Goal: Contribute content: Add original content to the website for others to see

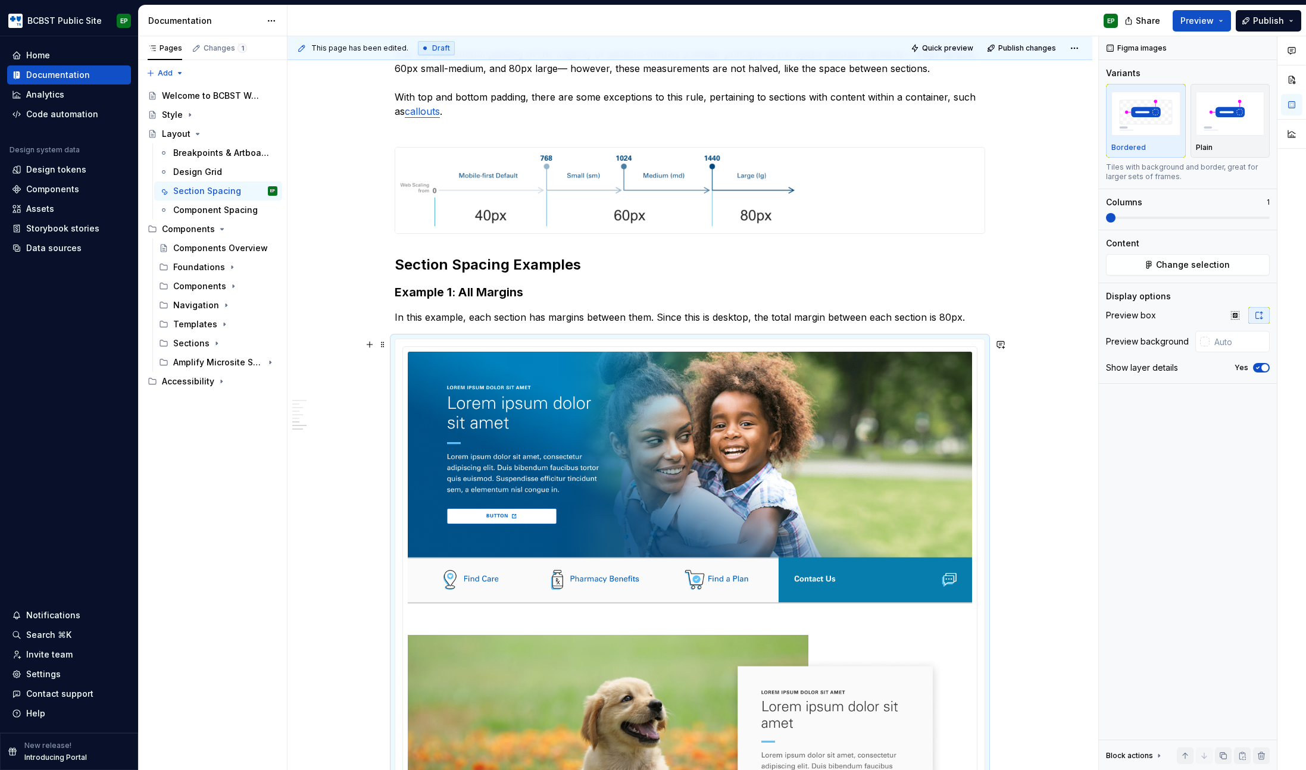
scroll to position [673, 0]
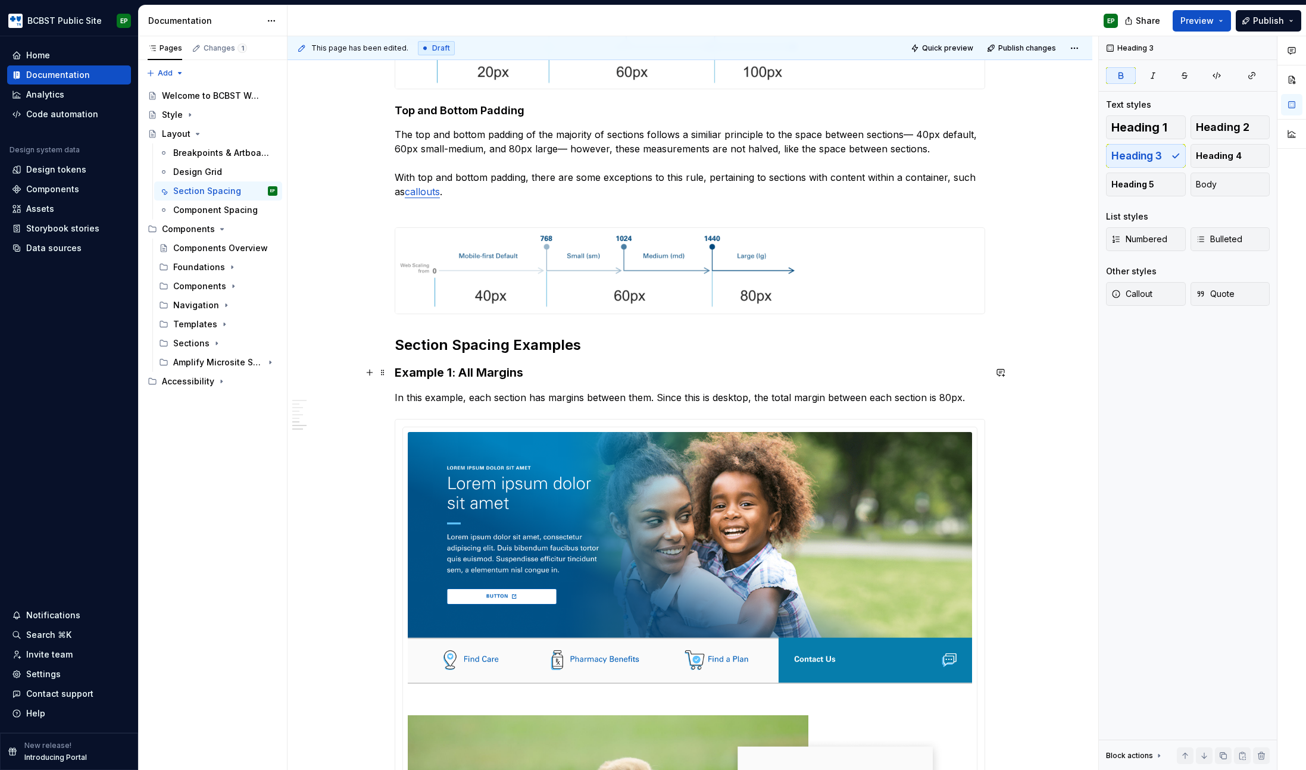
click at [540, 371] on h3 "Example 1: All Margins" at bounding box center [690, 372] width 590 height 17
copy strong "Example 1: All Margins"
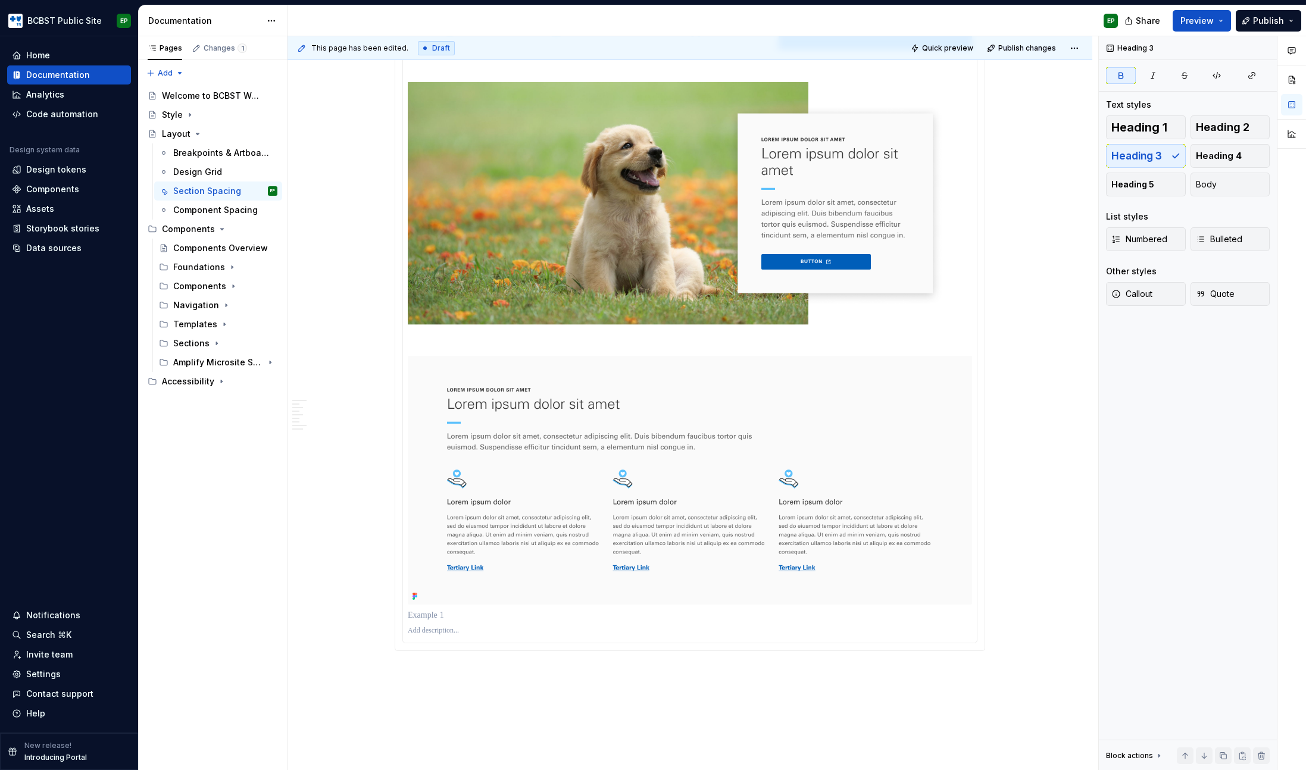
scroll to position [1431, 0]
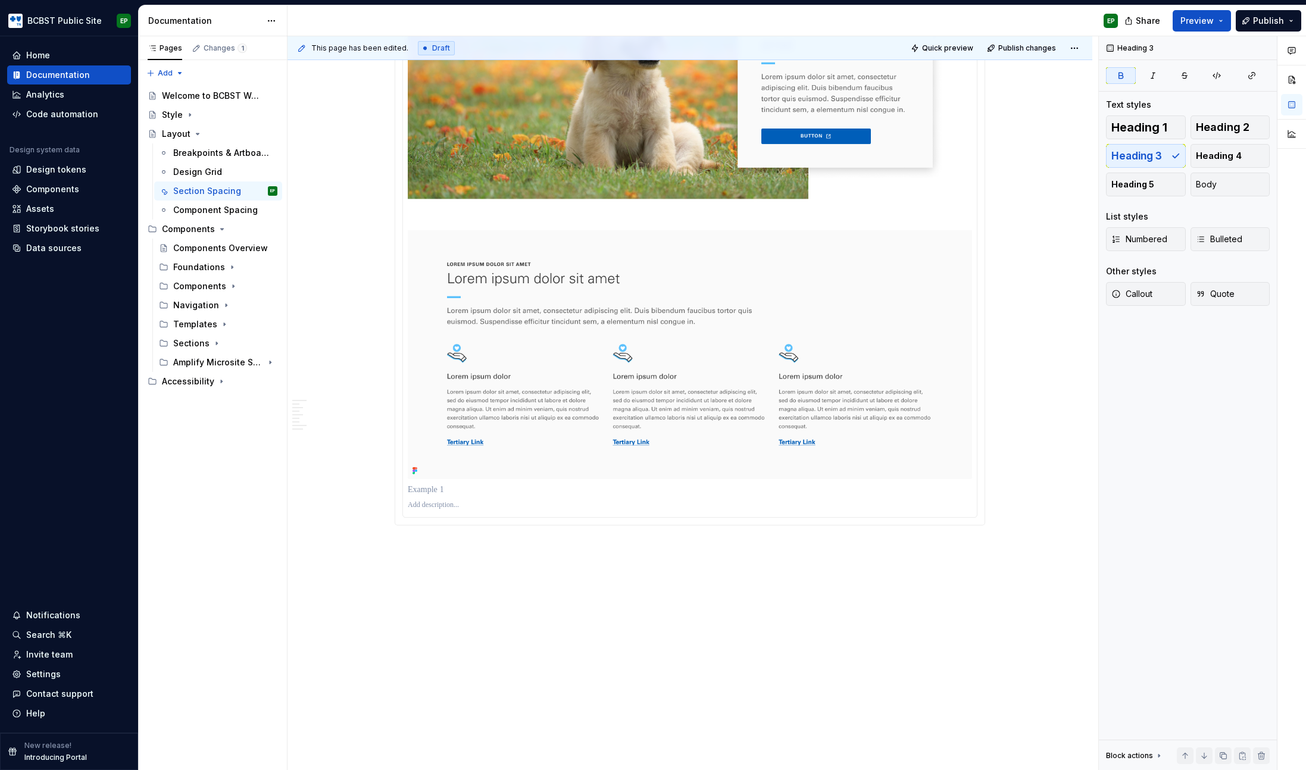
click at [435, 493] on p at bounding box center [690, 490] width 564 height 12
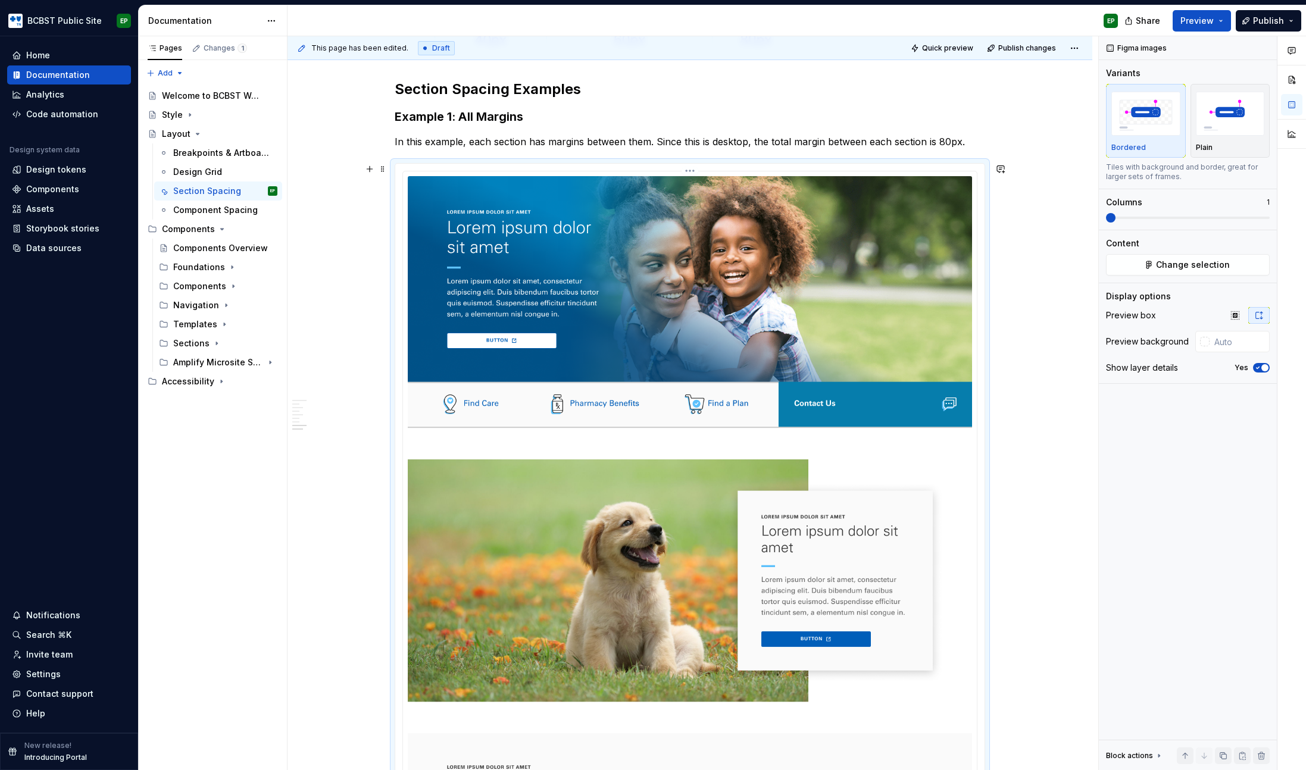
scroll to position [904, 0]
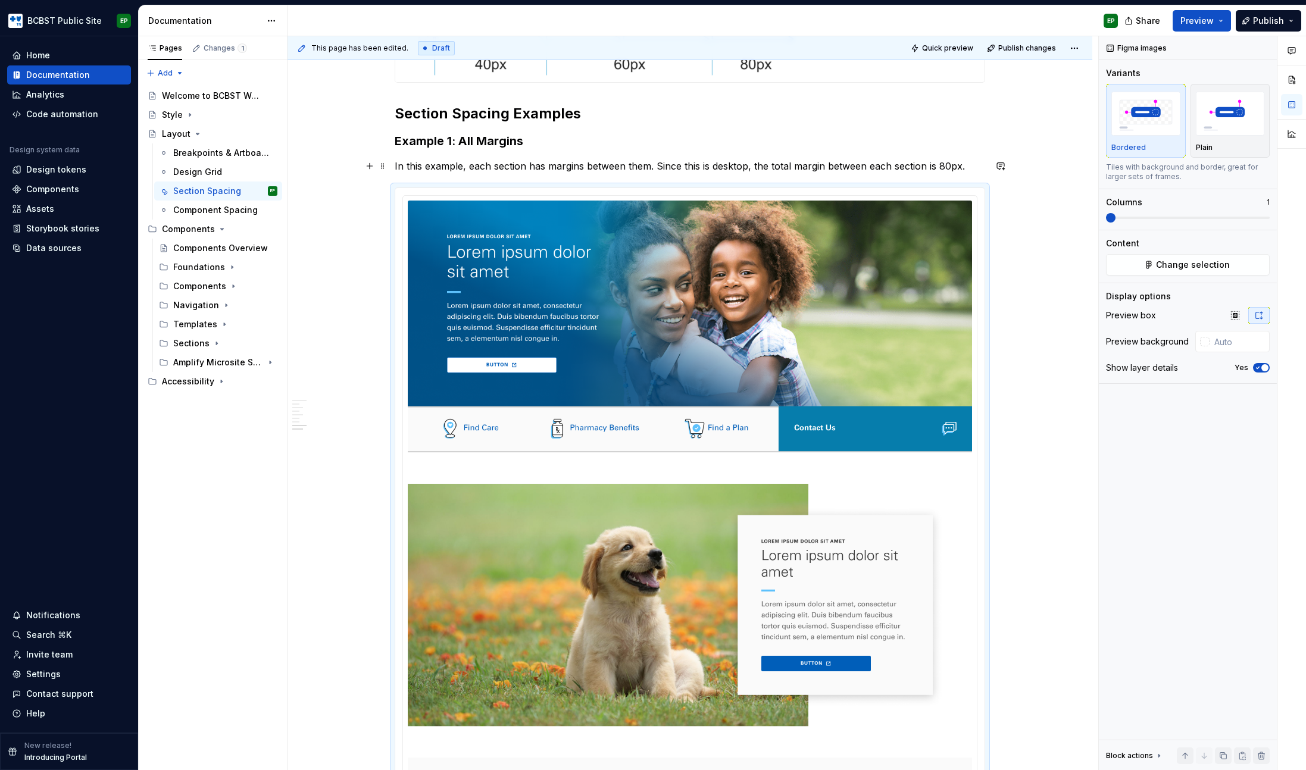
click at [558, 166] on p "In this example, each section has margins between them. Since this is desktop, …" at bounding box center [690, 166] width 590 height 14
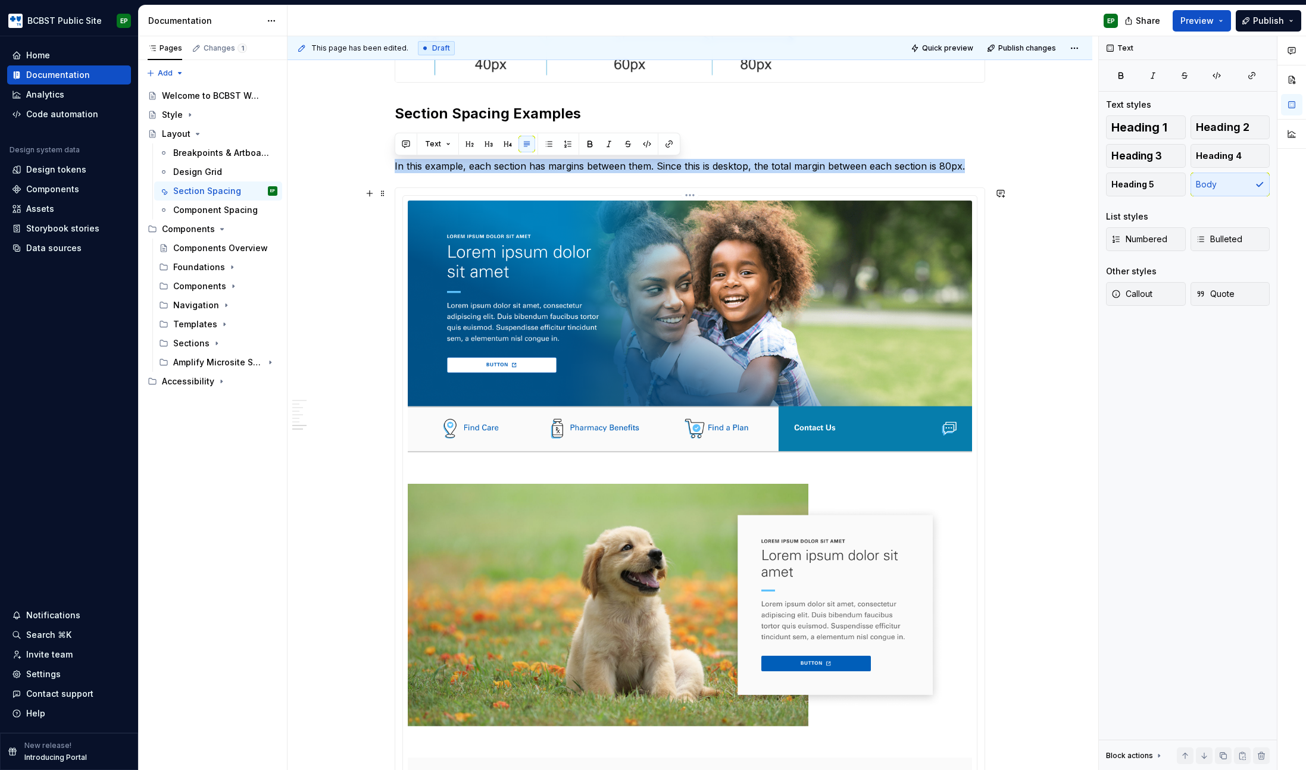
copy p "In this example, each section has margins between them. Since this is desktop, …"
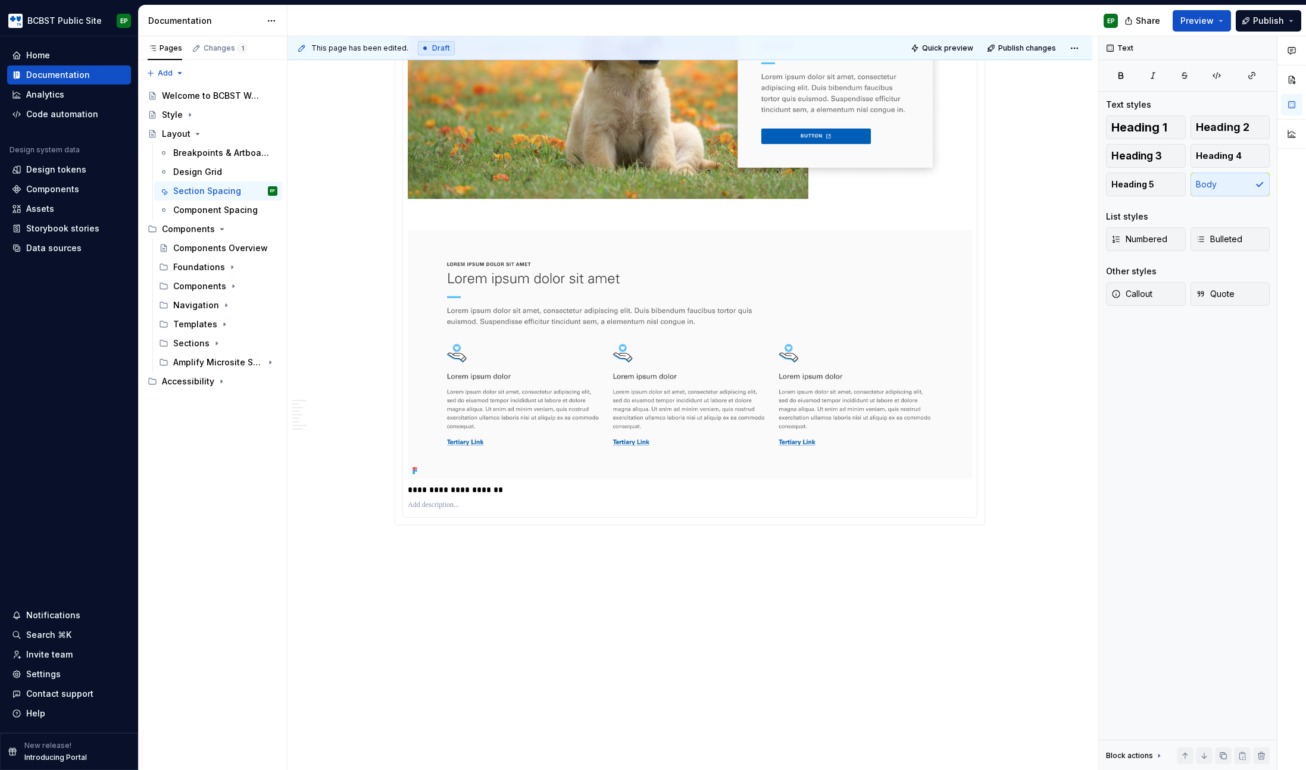
click at [437, 508] on p at bounding box center [690, 506] width 564 height 10
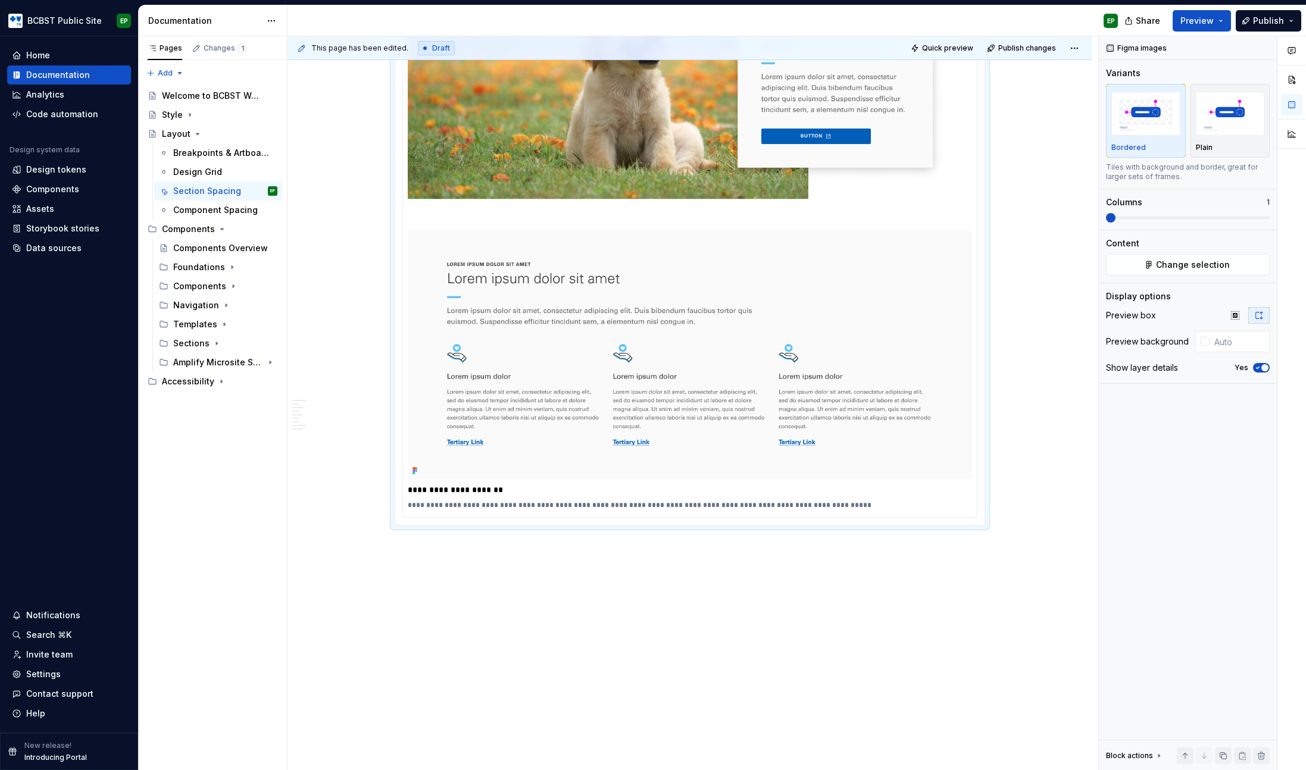
click at [635, 310] on img at bounding box center [690, 76] width 564 height 806
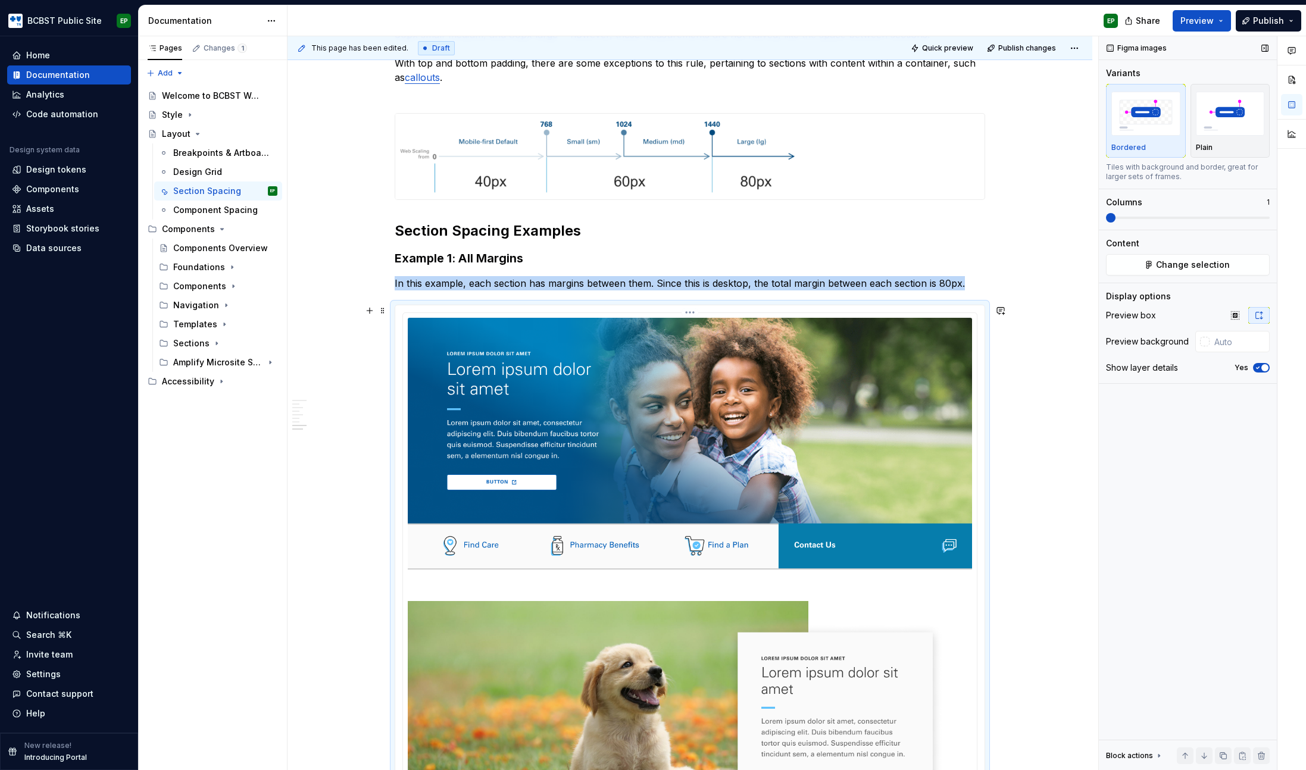
scroll to position [678, 0]
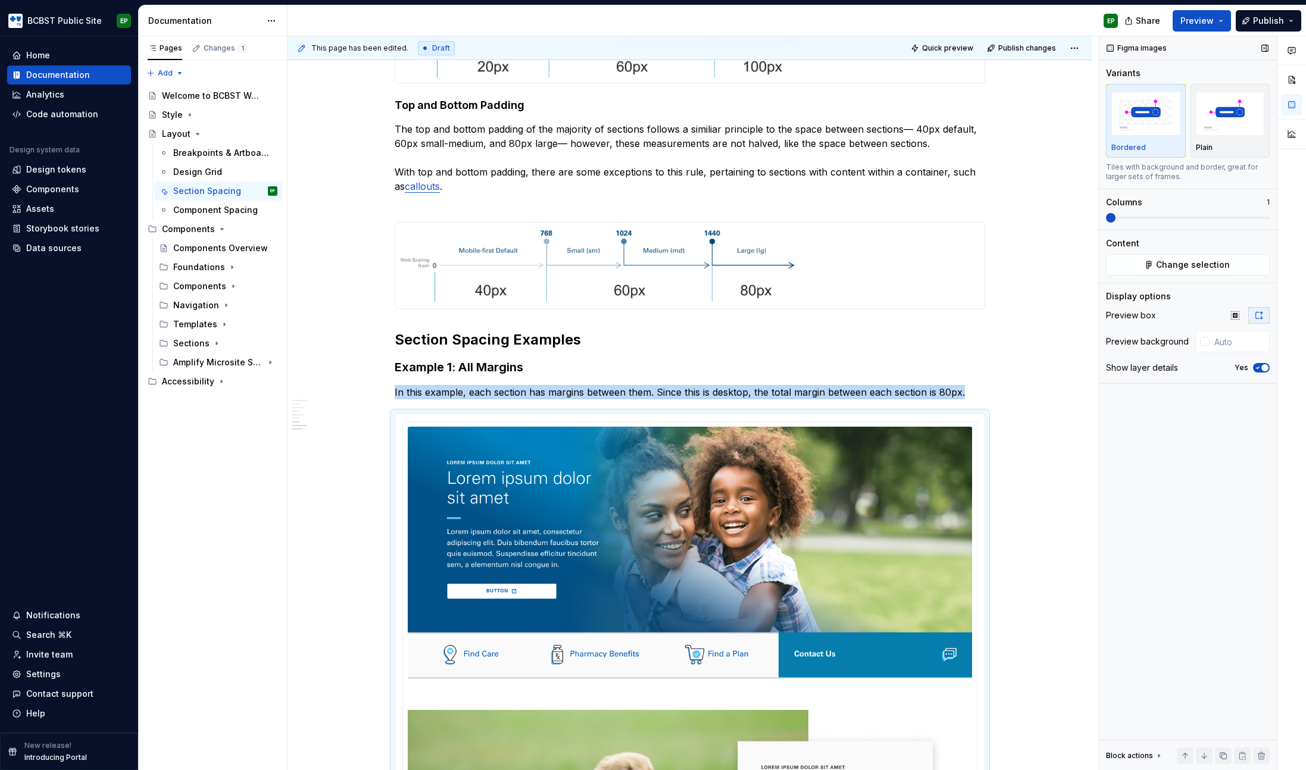
click at [1260, 365] on icon "button" at bounding box center [1258, 367] width 10 height 7
type textarea "*"
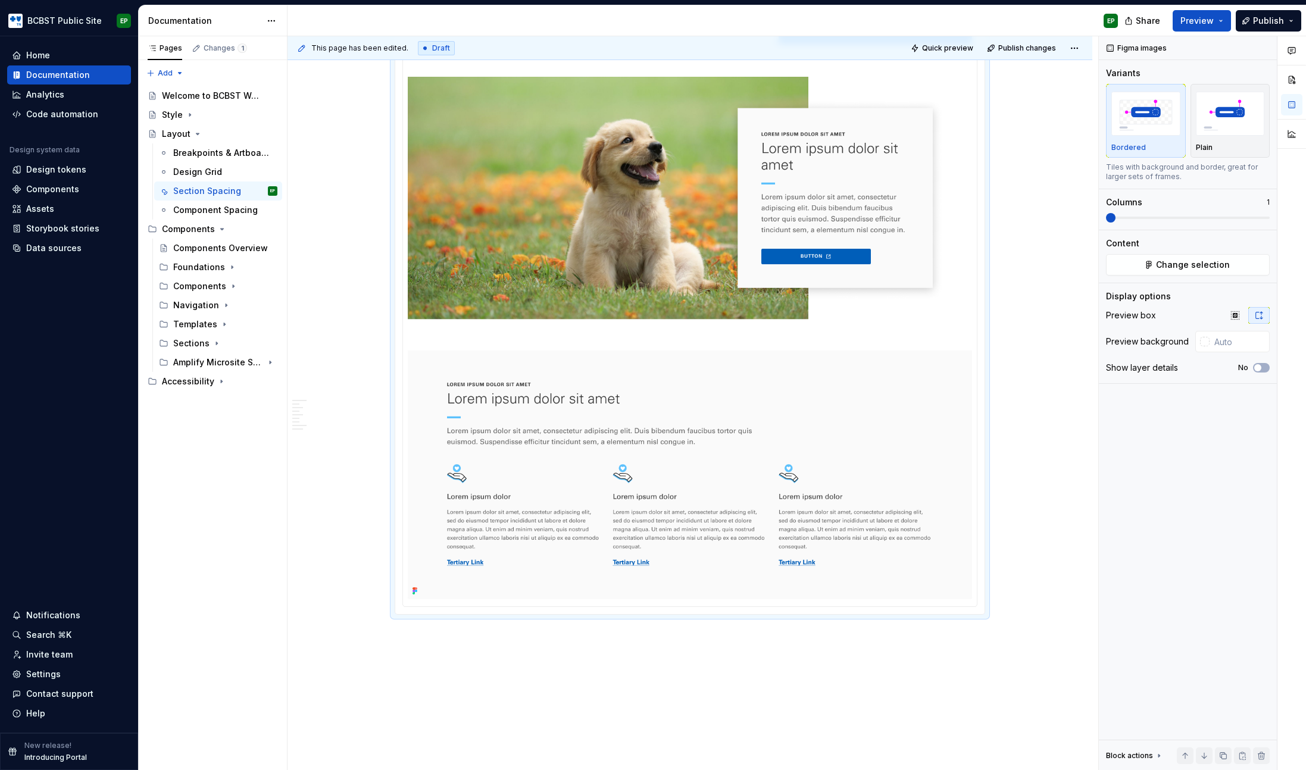
scroll to position [1429, 0]
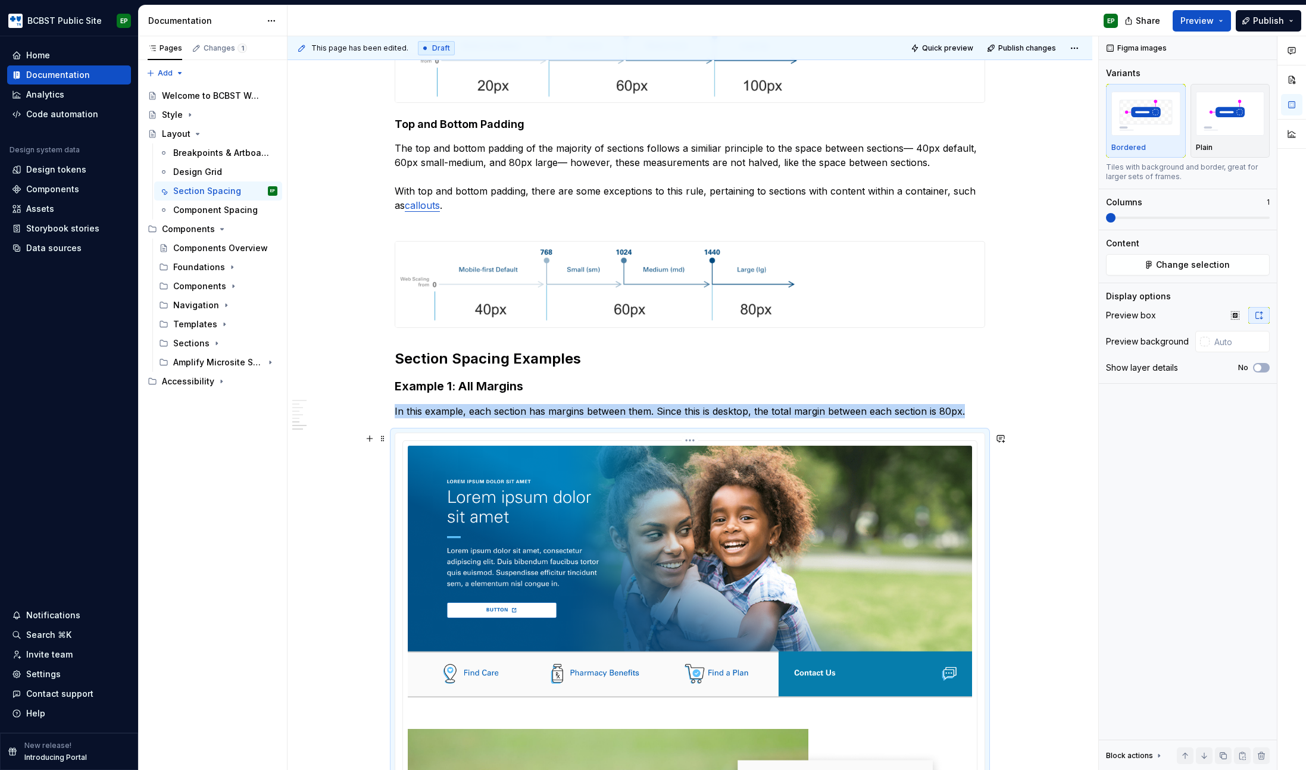
scroll to position [580, 0]
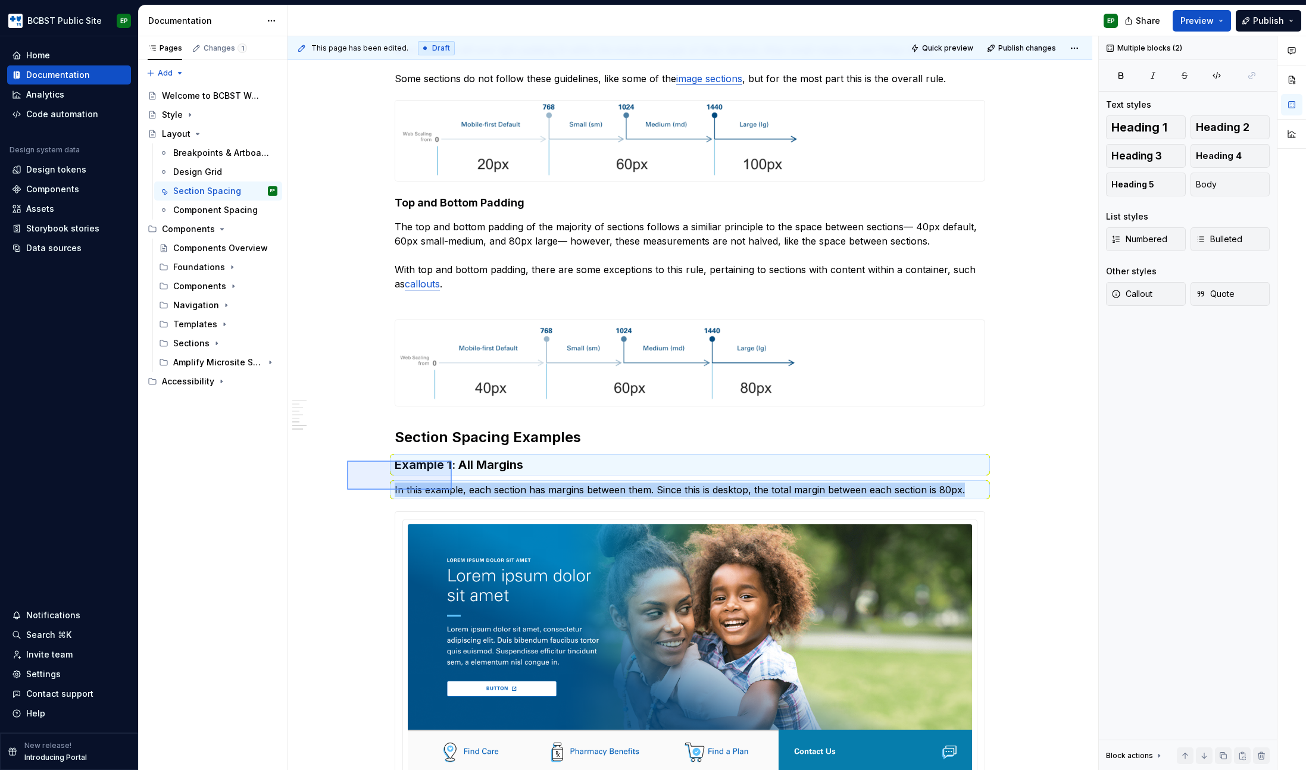
drag, startPoint x: 347, startPoint y: 461, endPoint x: 453, endPoint y: 490, distance: 110.0
click at [453, 490] on div "This page has been edited. Draft Quick preview Publish changes Layout Edit head…" at bounding box center [692, 403] width 811 height 734
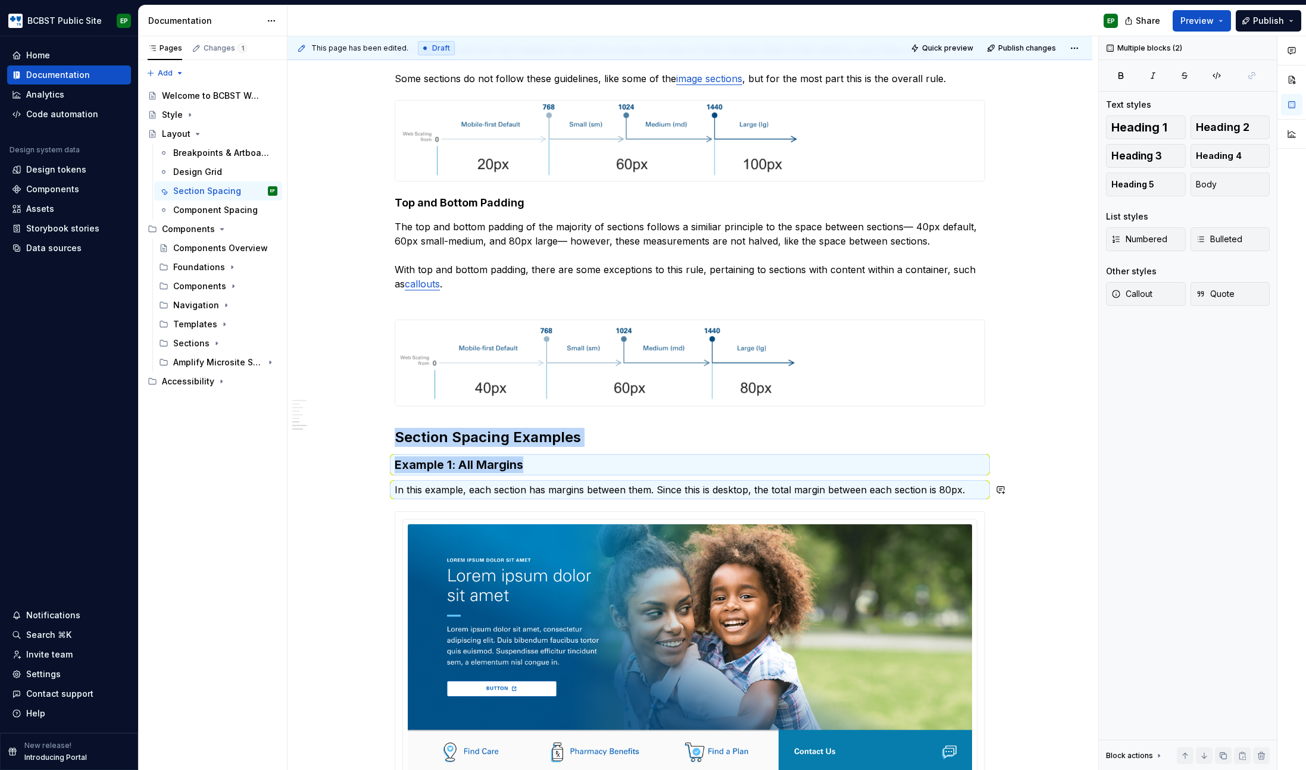
copy div "Section Spacing Examples Example 1: All Margins"
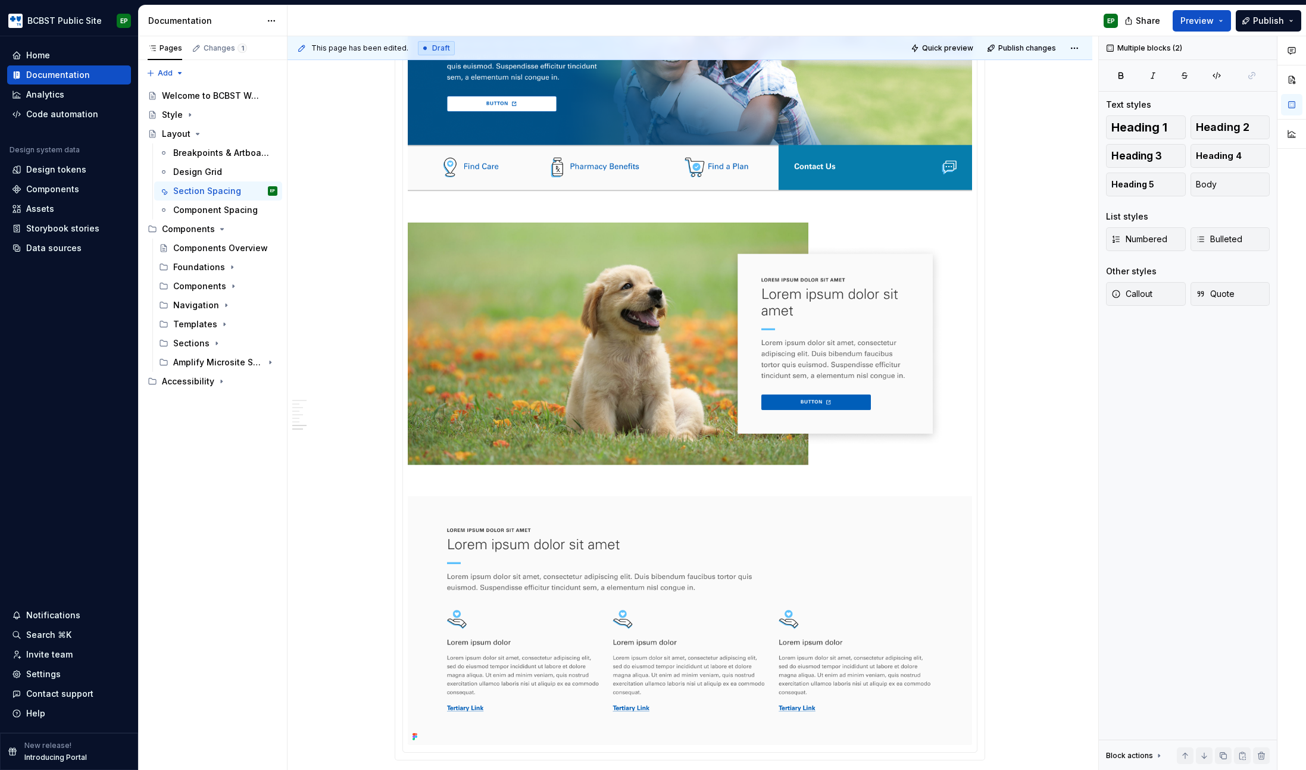
scroll to position [1429, 0]
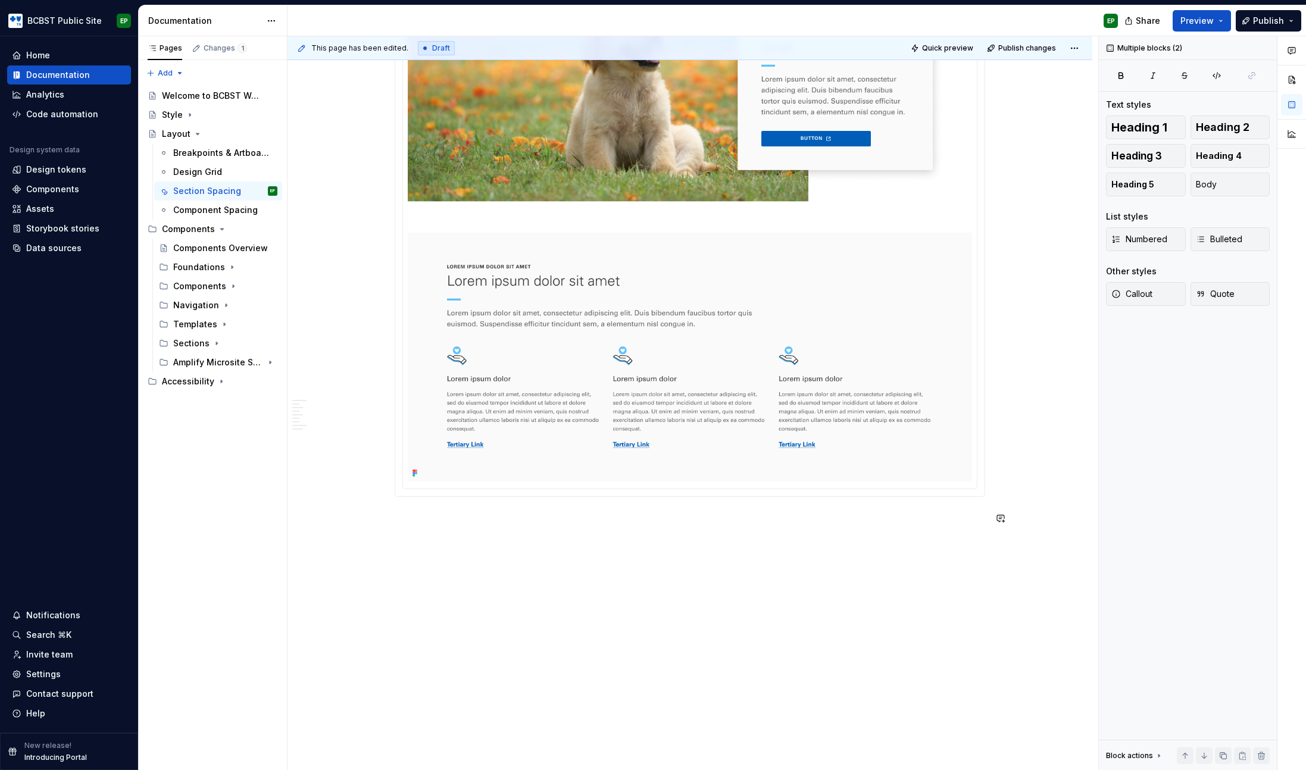
paste div
click at [454, 514] on strong "Example 1: All Margins" at bounding box center [459, 519] width 129 height 14
click at [468, 518] on strong "Example 2: All Margins" at bounding box center [460, 519] width 131 height 14
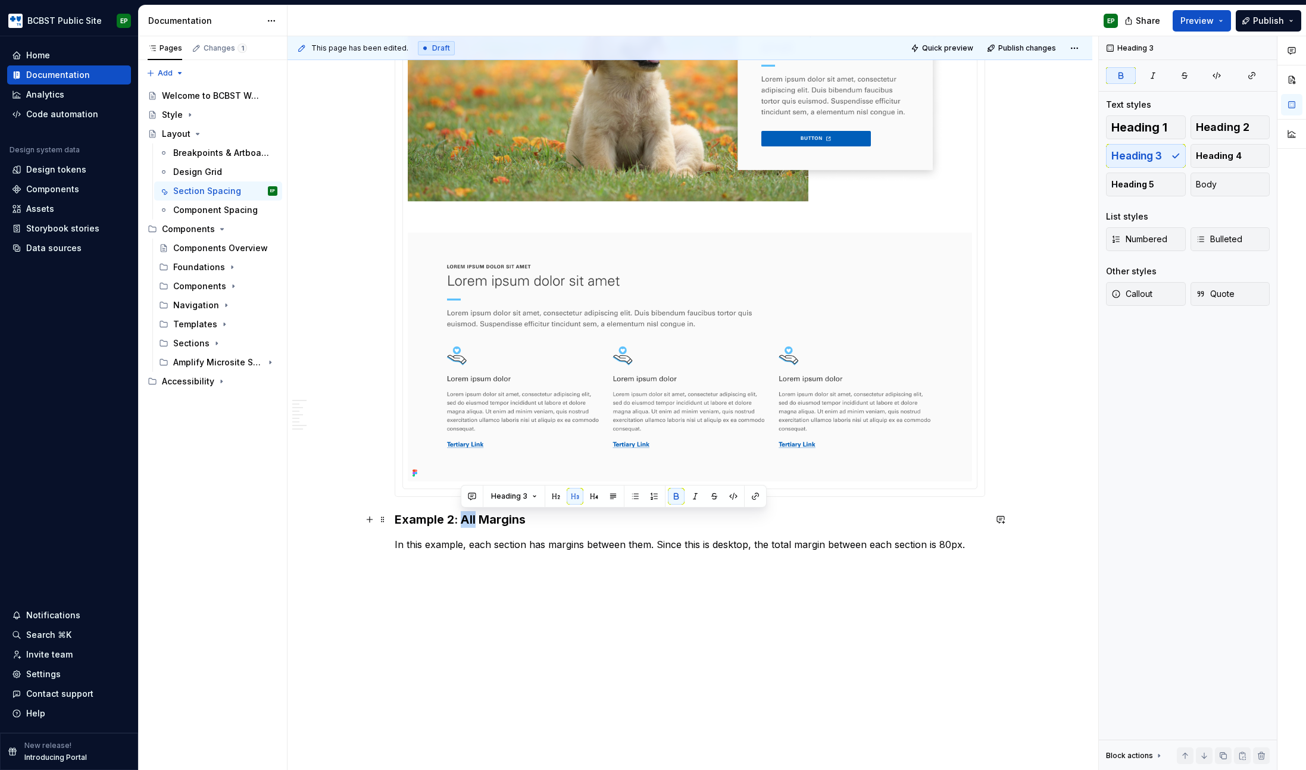
click at [468, 518] on strong "Example 2: All Margins" at bounding box center [460, 519] width 131 height 14
click at [477, 547] on p "In this example, each section has margins between them. Since this is desktop, …" at bounding box center [690, 544] width 590 height 14
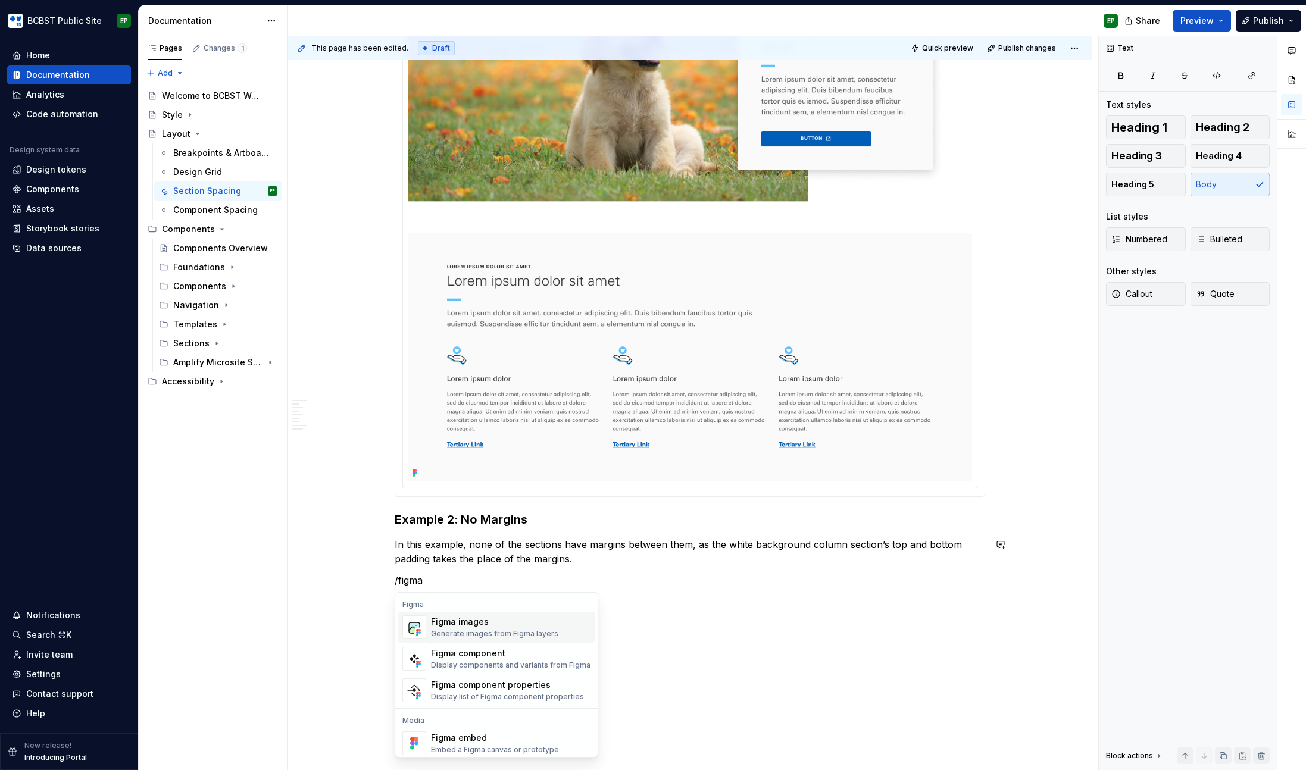
click at [511, 621] on div "Figma images" at bounding box center [494, 622] width 127 height 12
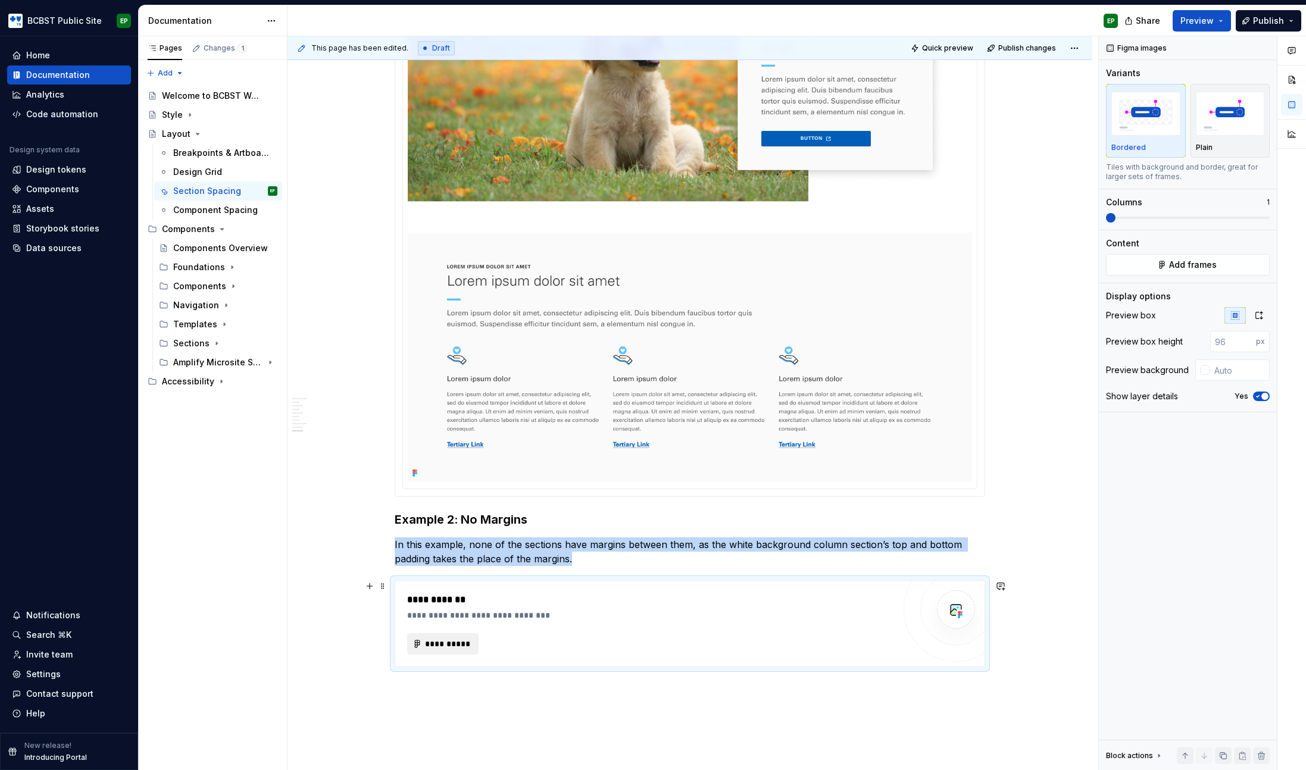
click at [457, 642] on span "**********" at bounding box center [447, 644] width 46 height 12
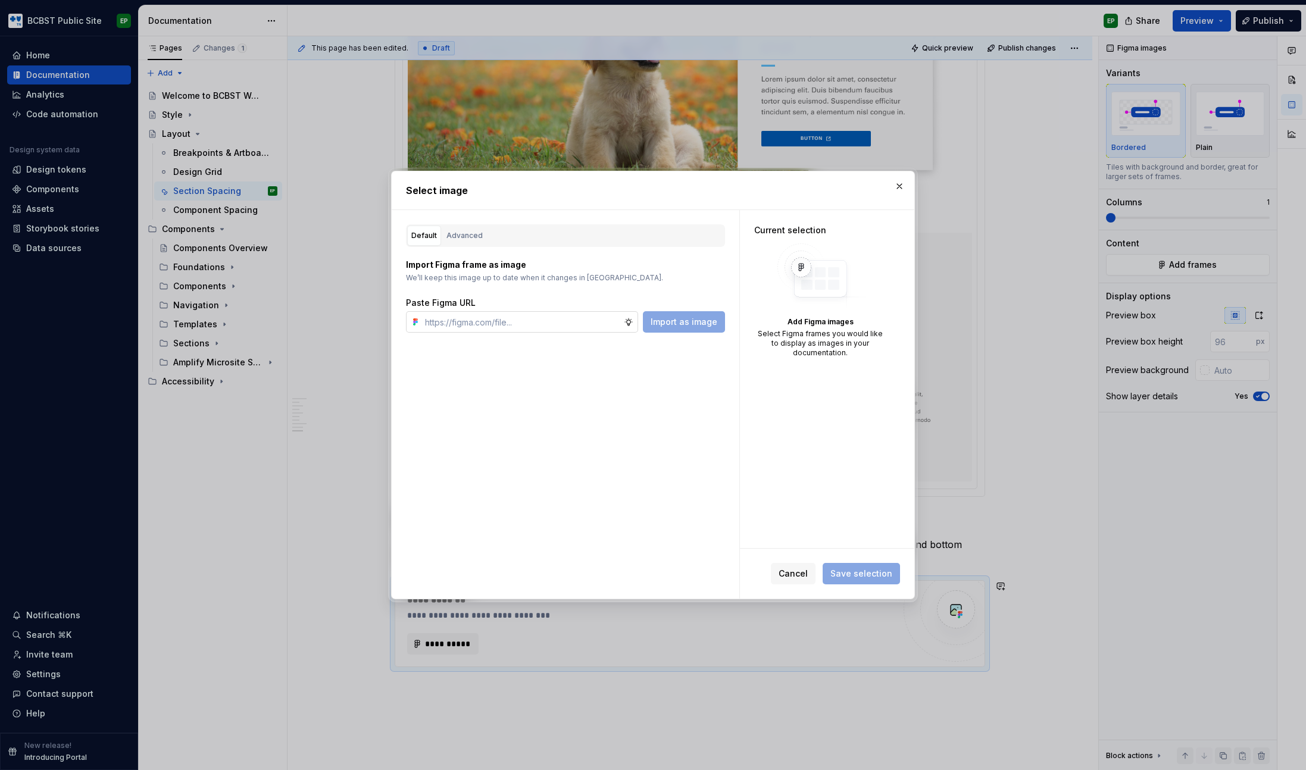
click at [551, 329] on input "text" at bounding box center [522, 321] width 204 height 21
type textarea "*"
type input "[URL][DOMAIN_NAME]"
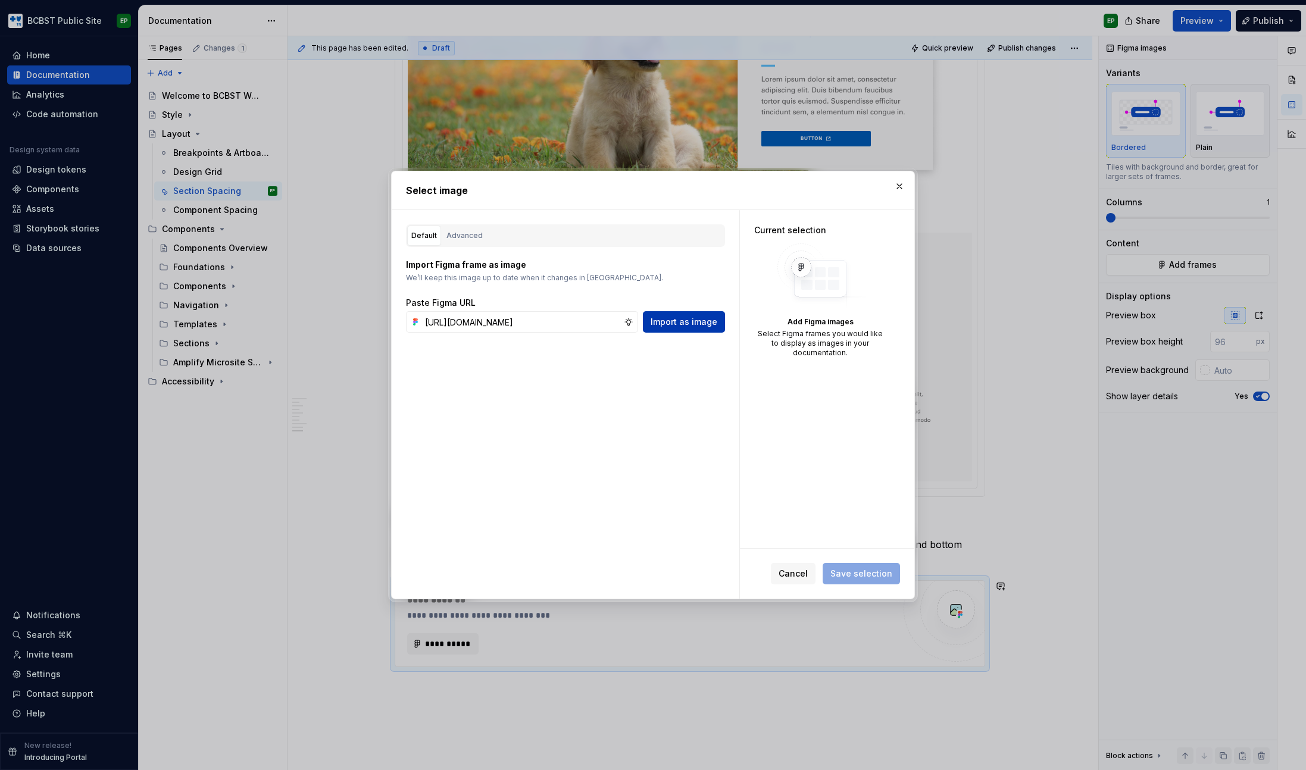
click at [668, 320] on span "Import as image" at bounding box center [684, 322] width 67 height 12
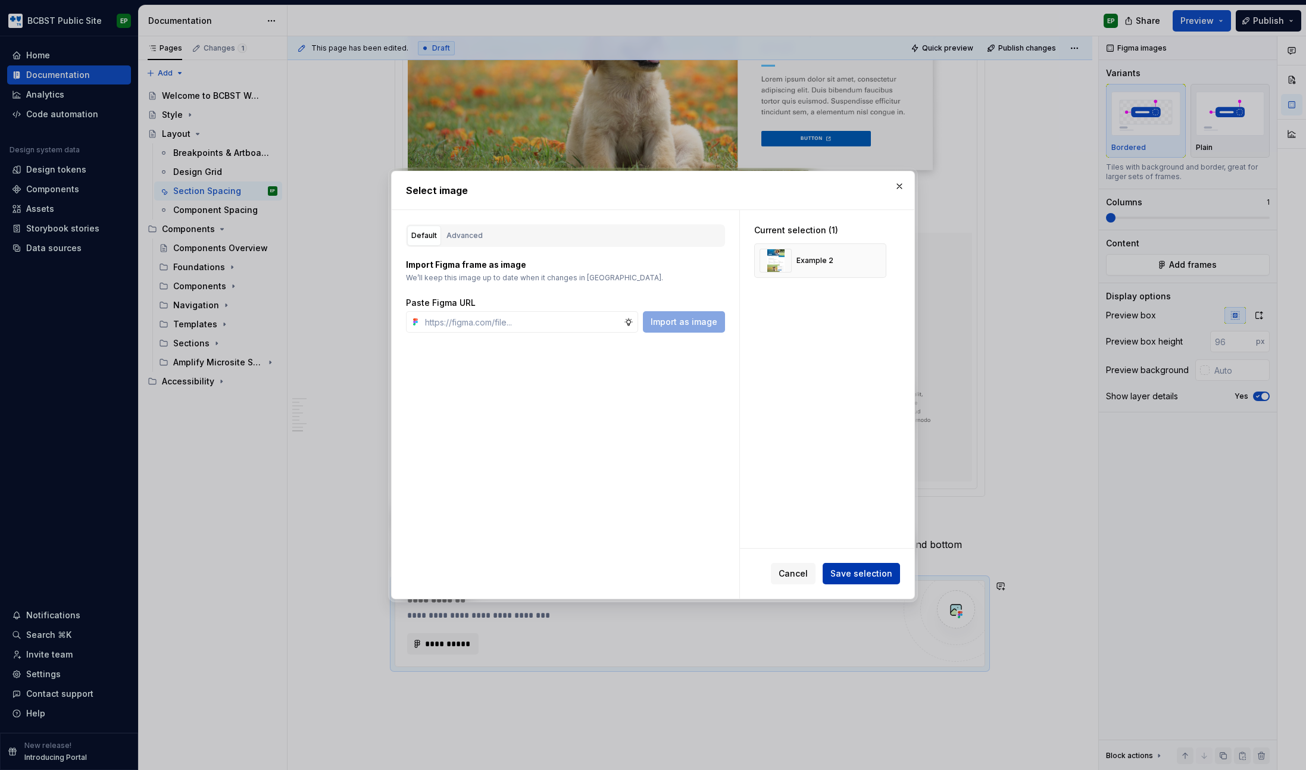
click at [851, 570] on span "Save selection" at bounding box center [861, 574] width 62 height 12
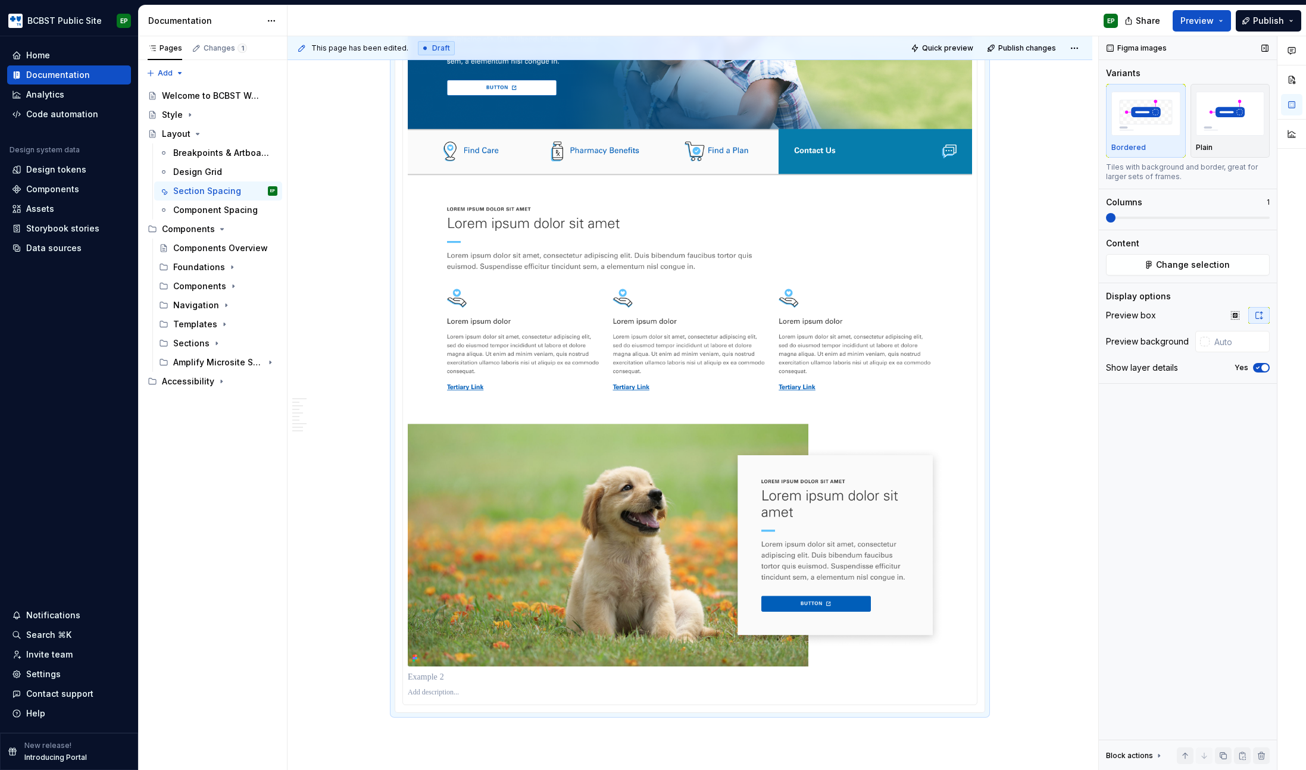
scroll to position [2287, 0]
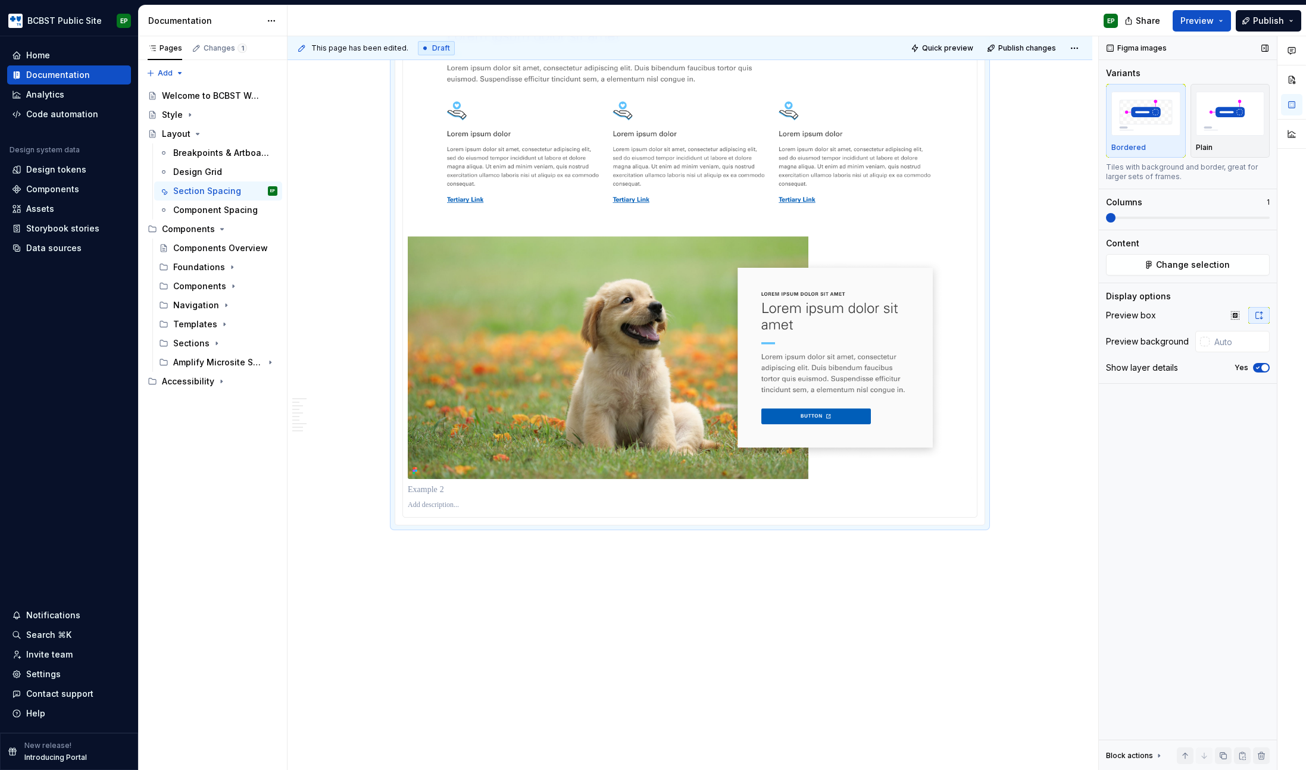
click at [1264, 371] on button "Yes" at bounding box center [1261, 368] width 17 height 10
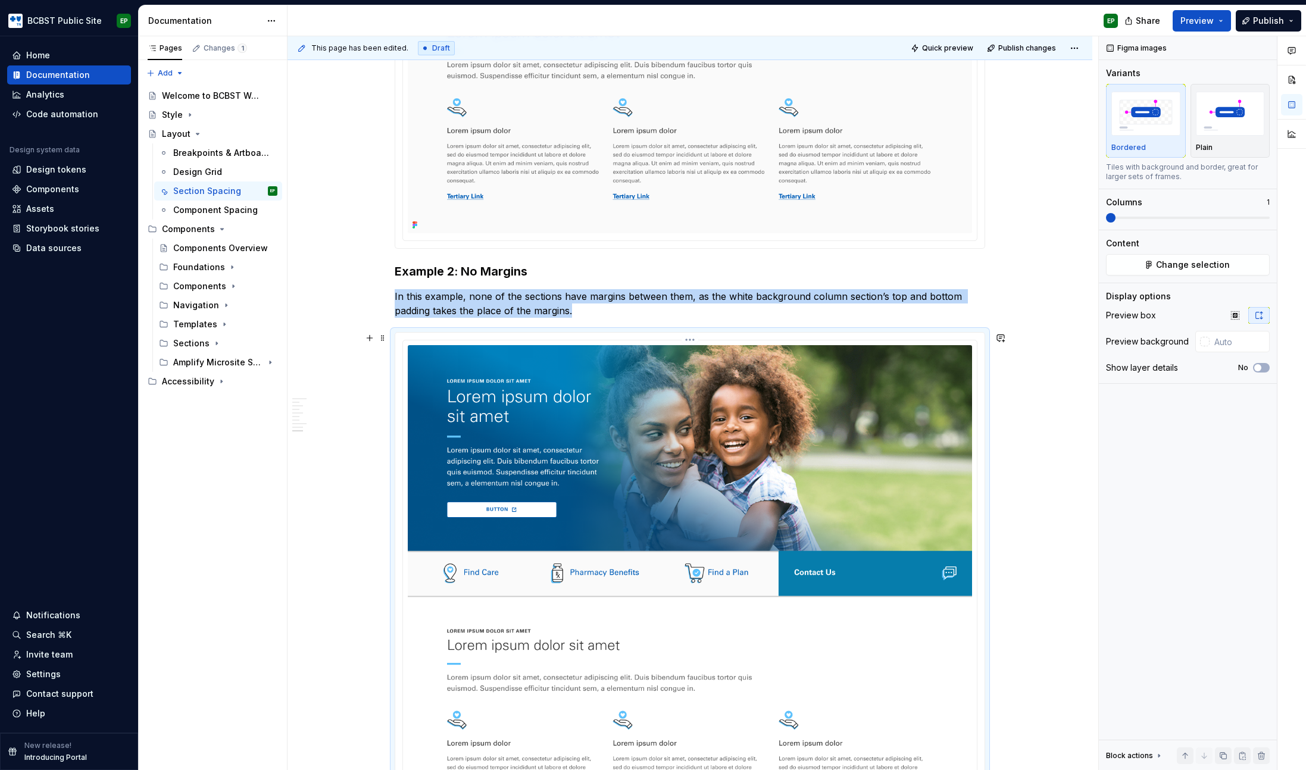
scroll to position [1675, 0]
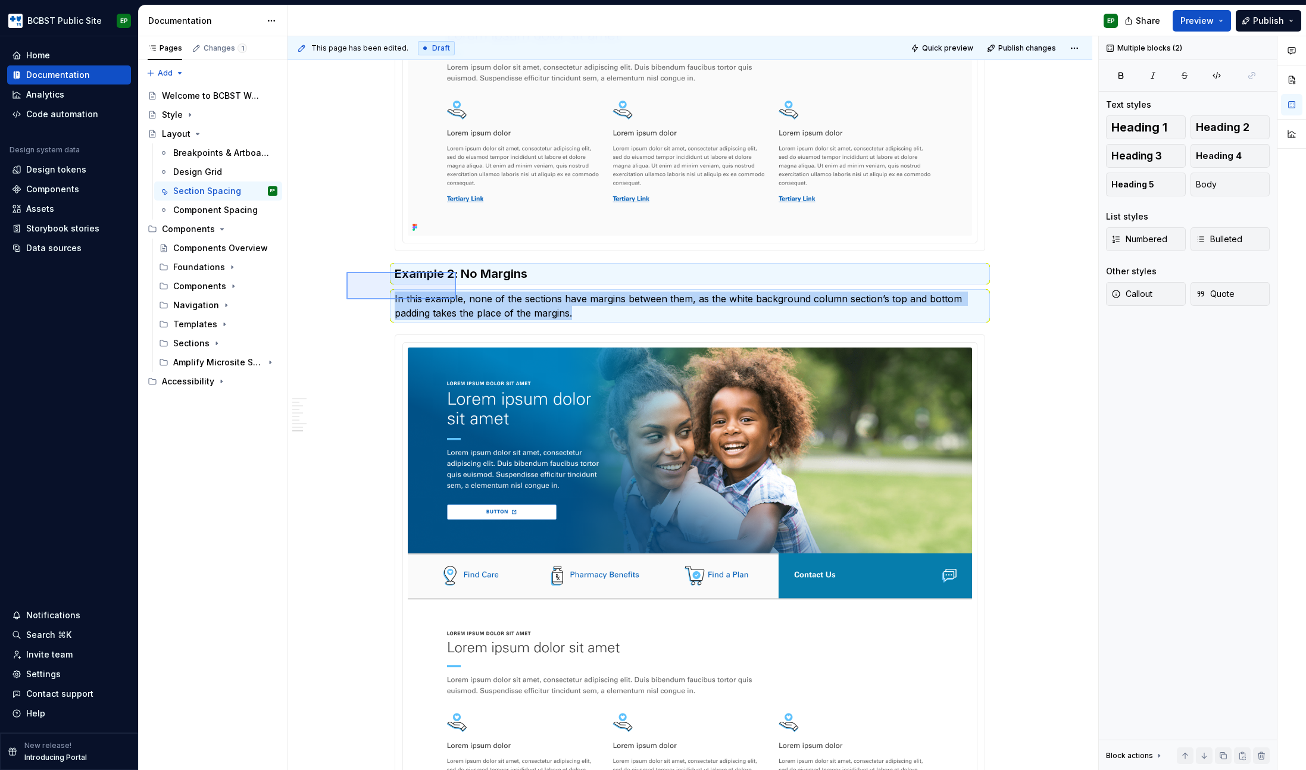
drag, startPoint x: 349, startPoint y: 273, endPoint x: 462, endPoint y: 302, distance: 116.8
click at [462, 302] on div "This page has been edited. Draft Quick preview Publish changes Layout Edit head…" at bounding box center [692, 403] width 811 height 734
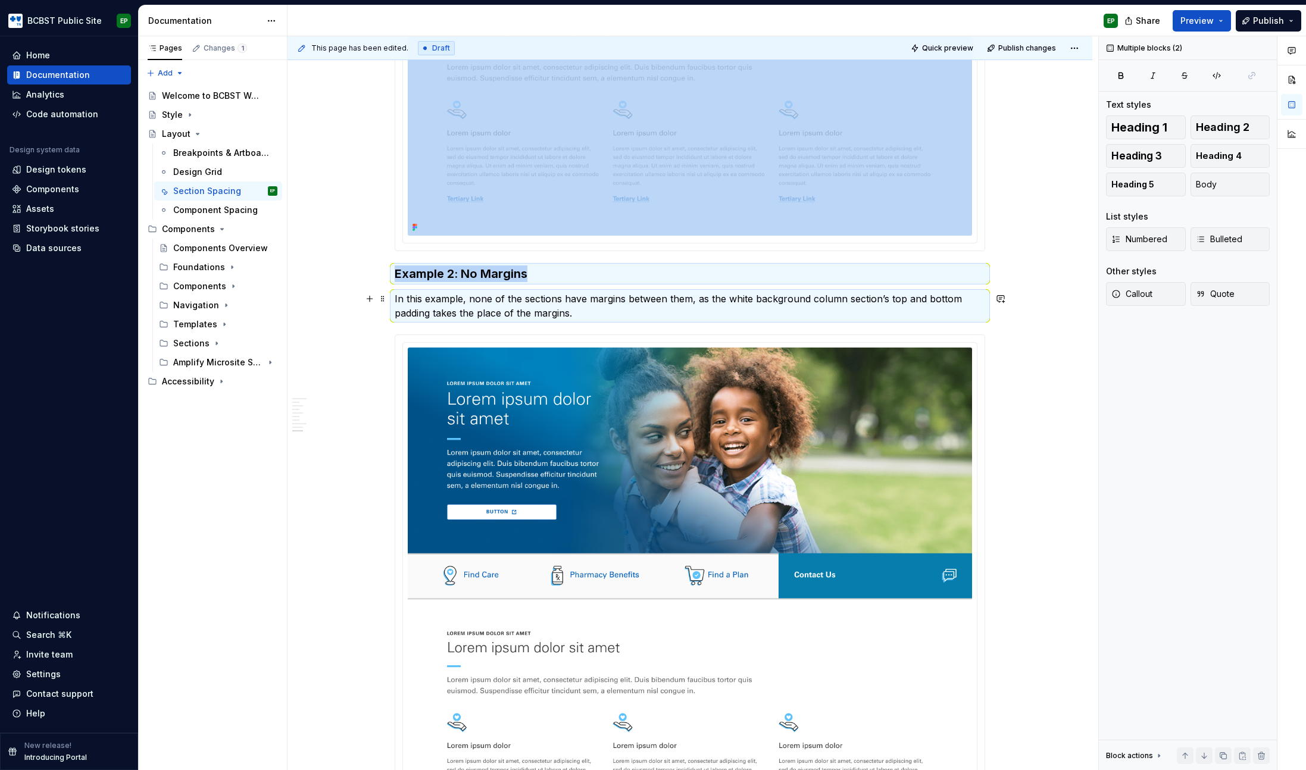
copy div "Example 2: No Margins"
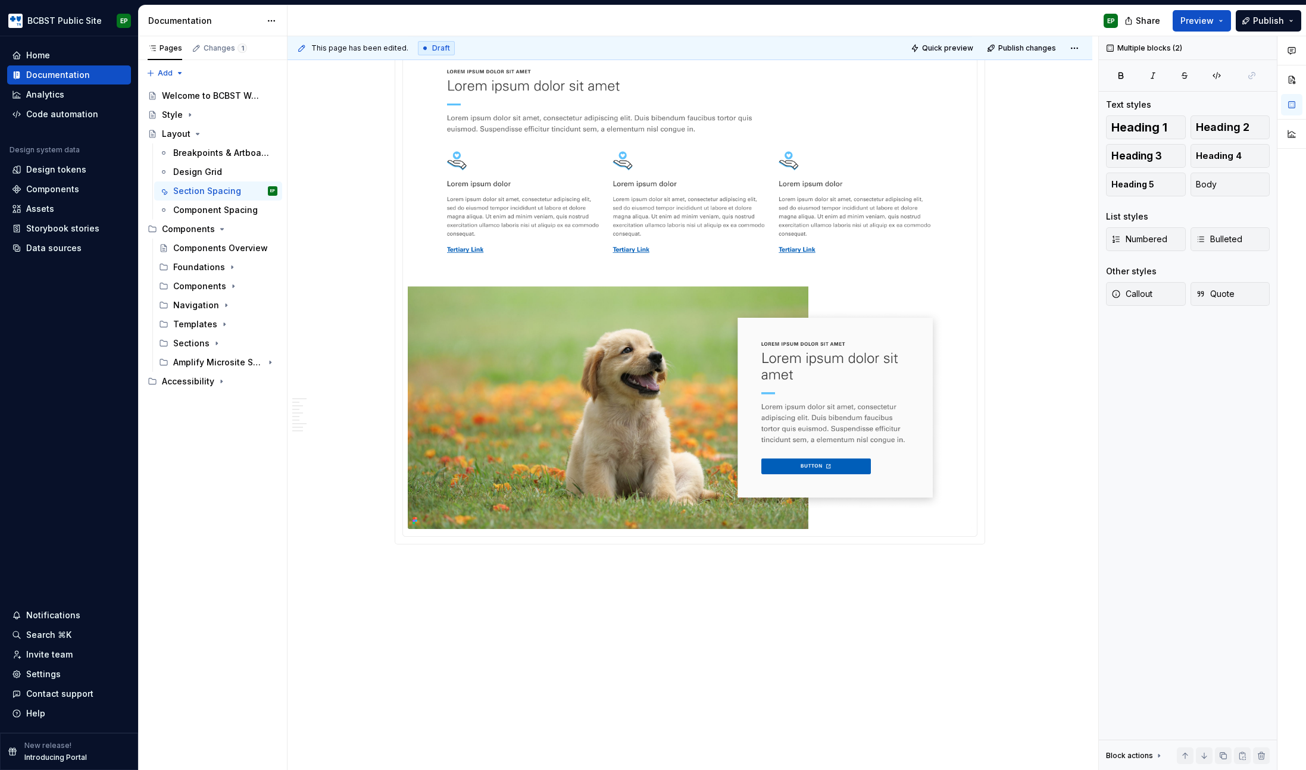
scroll to position [2256, 0]
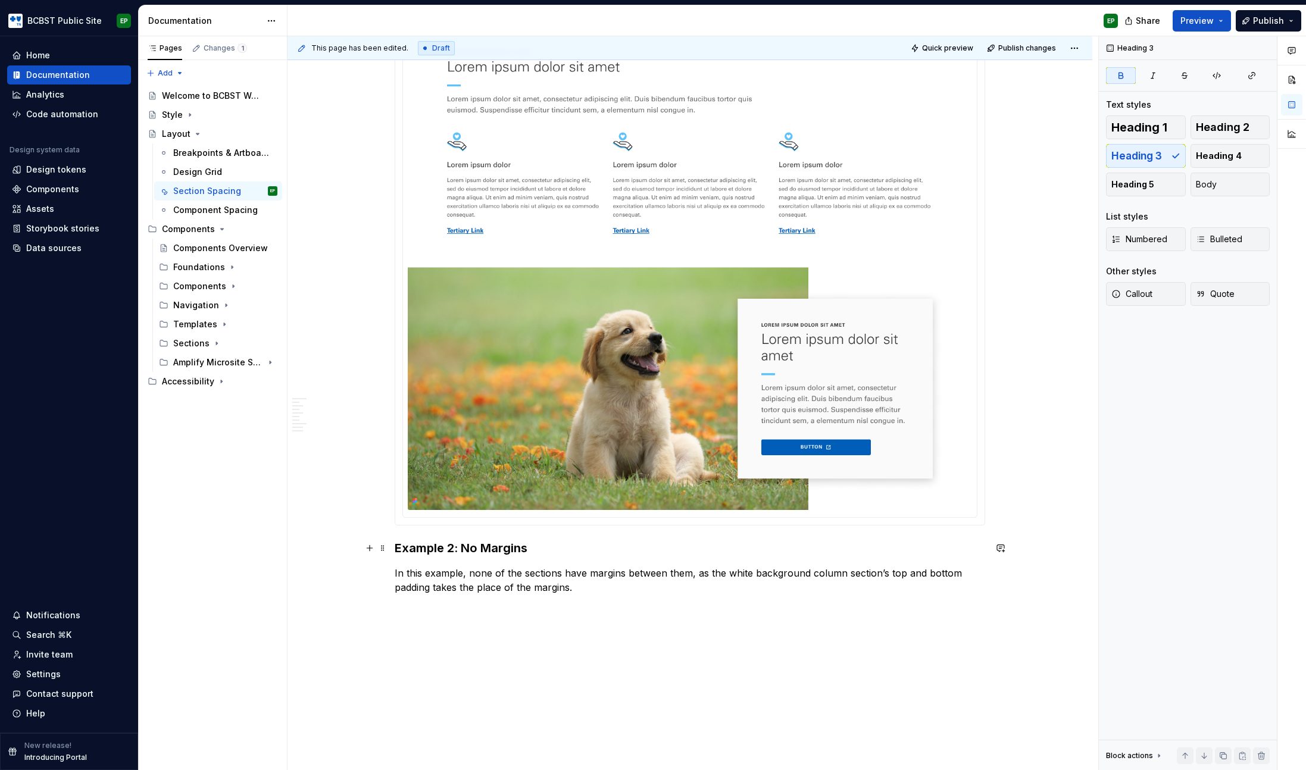
click at [452, 545] on strong "Example 2: No Margins" at bounding box center [461, 548] width 133 height 14
click at [468, 551] on strong "Example 3: No Margins" at bounding box center [461, 548] width 133 height 14
click at [564, 588] on p "In this example, none of the sections have margins between them, as the white b…" at bounding box center [690, 580] width 590 height 29
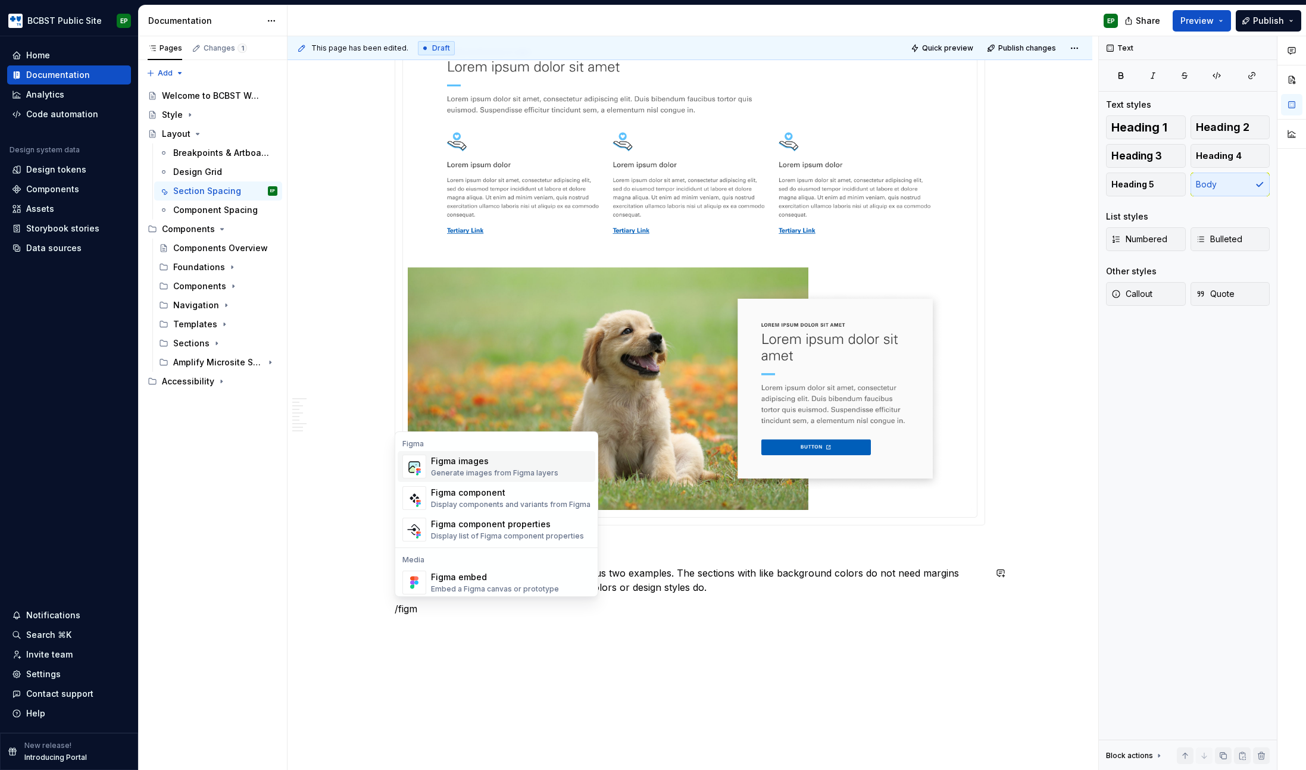
click at [509, 470] on div "Generate images from Figma layers" at bounding box center [494, 473] width 127 height 10
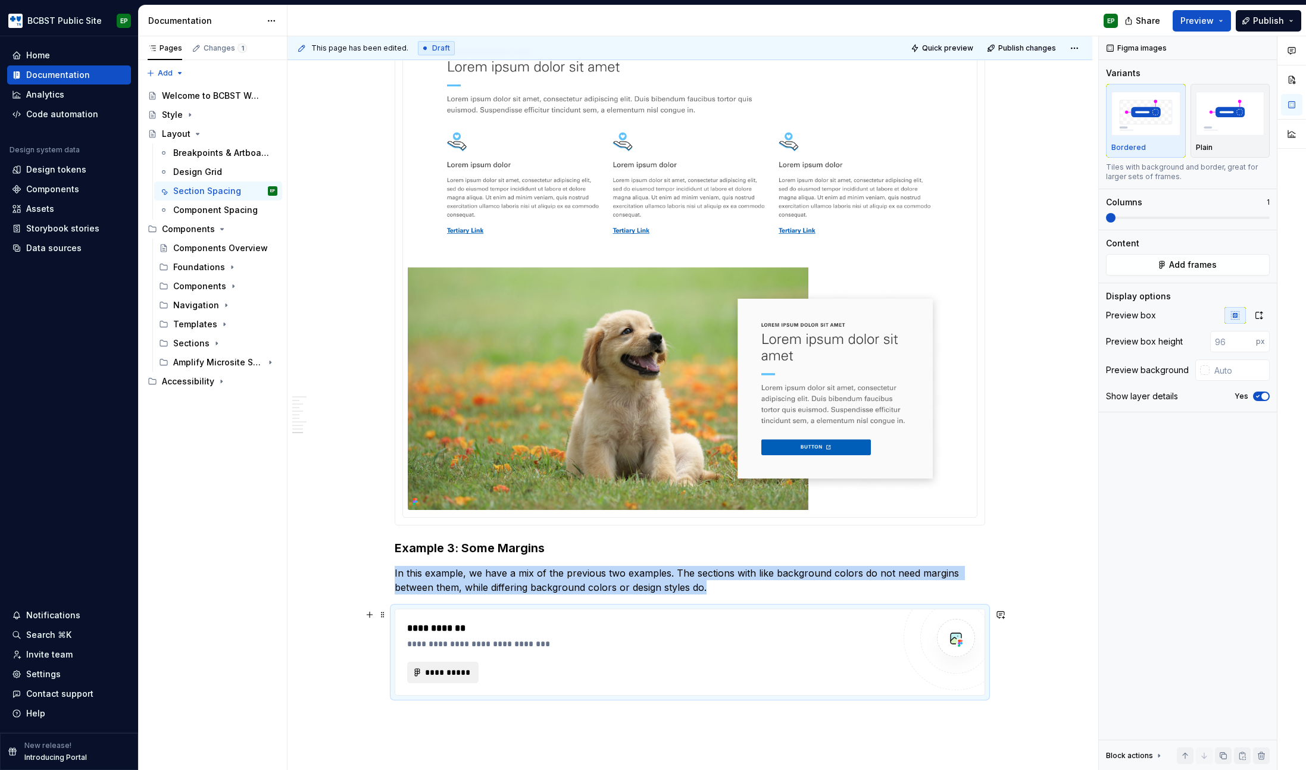
click at [467, 671] on span "**********" at bounding box center [447, 673] width 46 height 12
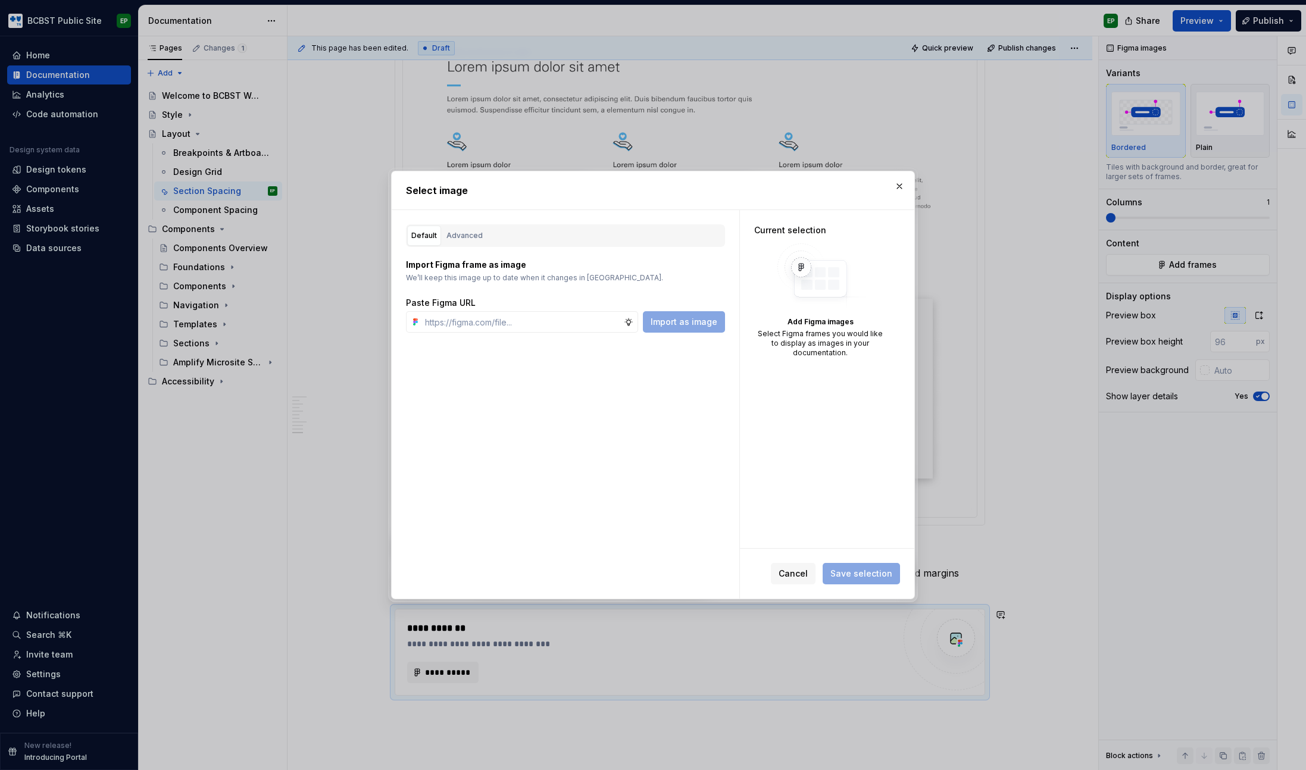
type textarea "*"
click at [487, 323] on input "text" at bounding box center [522, 321] width 204 height 21
type input "[URL][DOMAIN_NAME]"
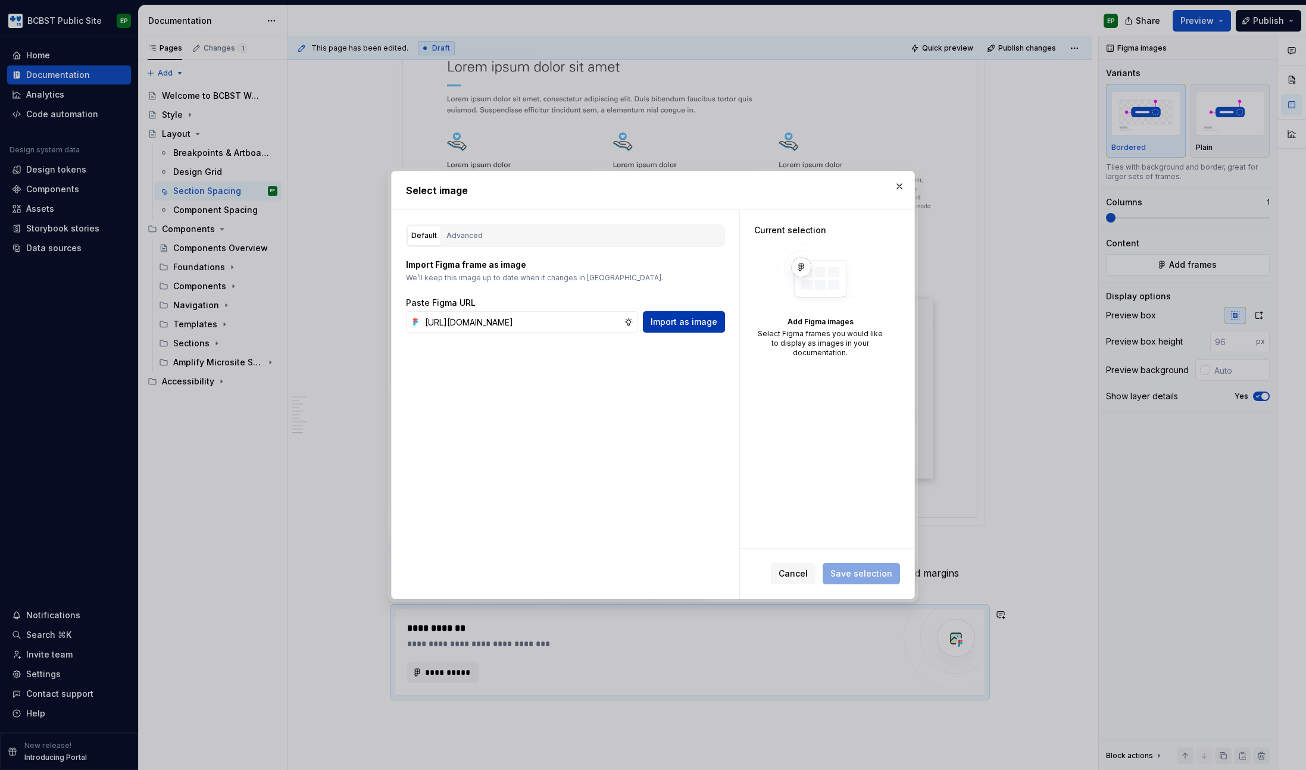
click at [696, 321] on span "Import as image" at bounding box center [684, 322] width 67 height 12
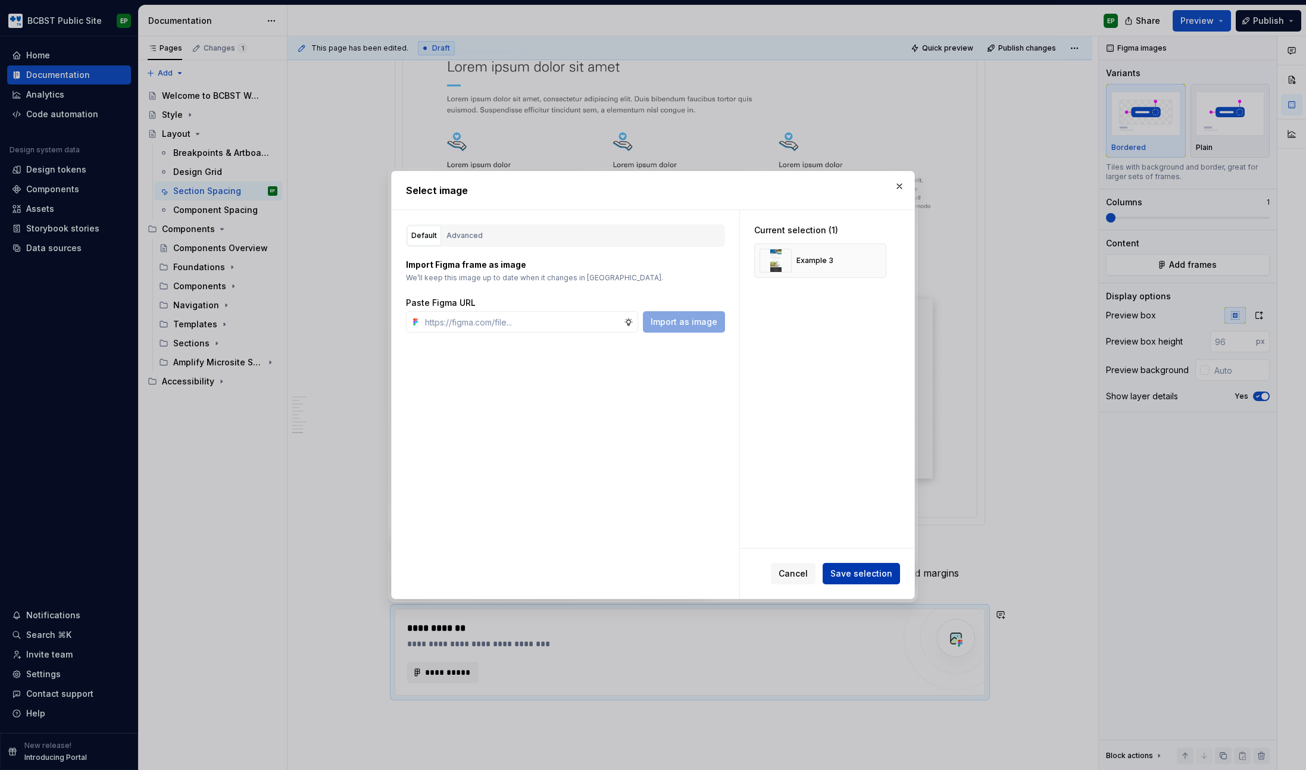
click at [866, 571] on span "Save selection" at bounding box center [861, 574] width 62 height 12
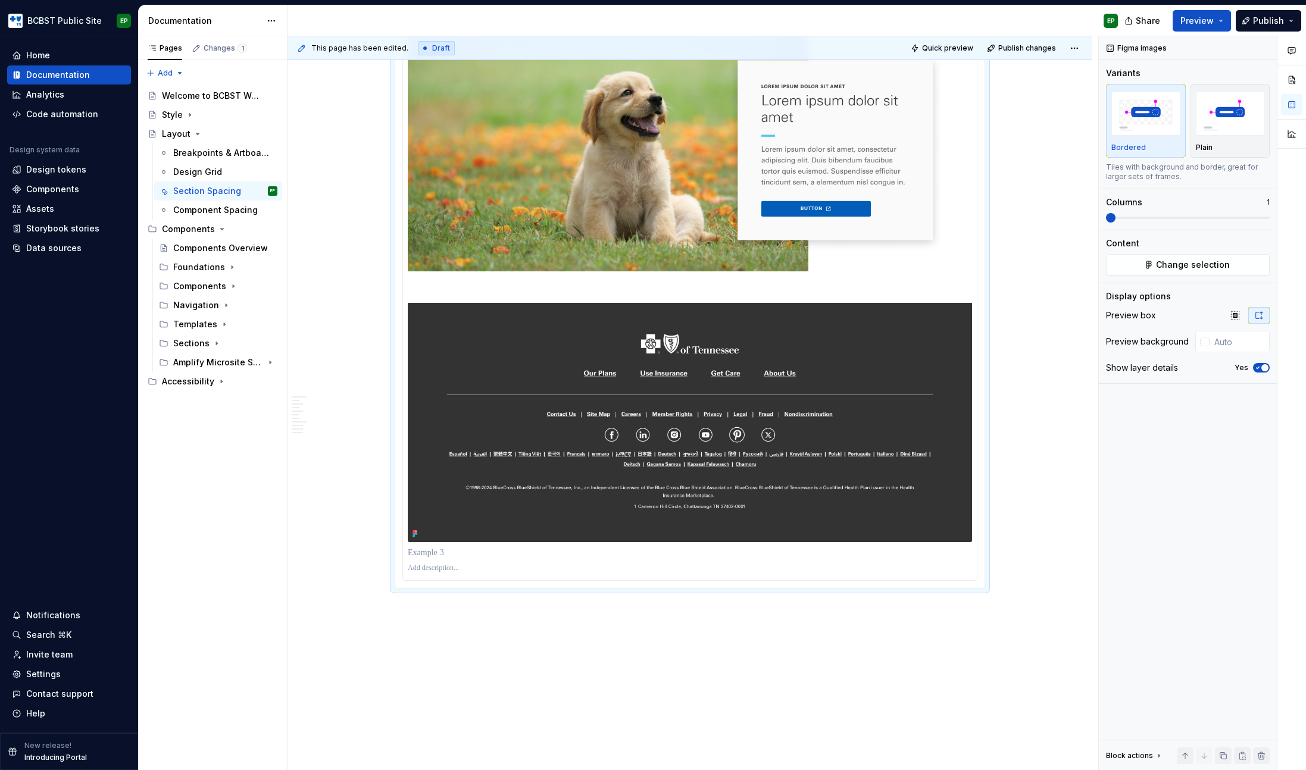
scroll to position [3409, 0]
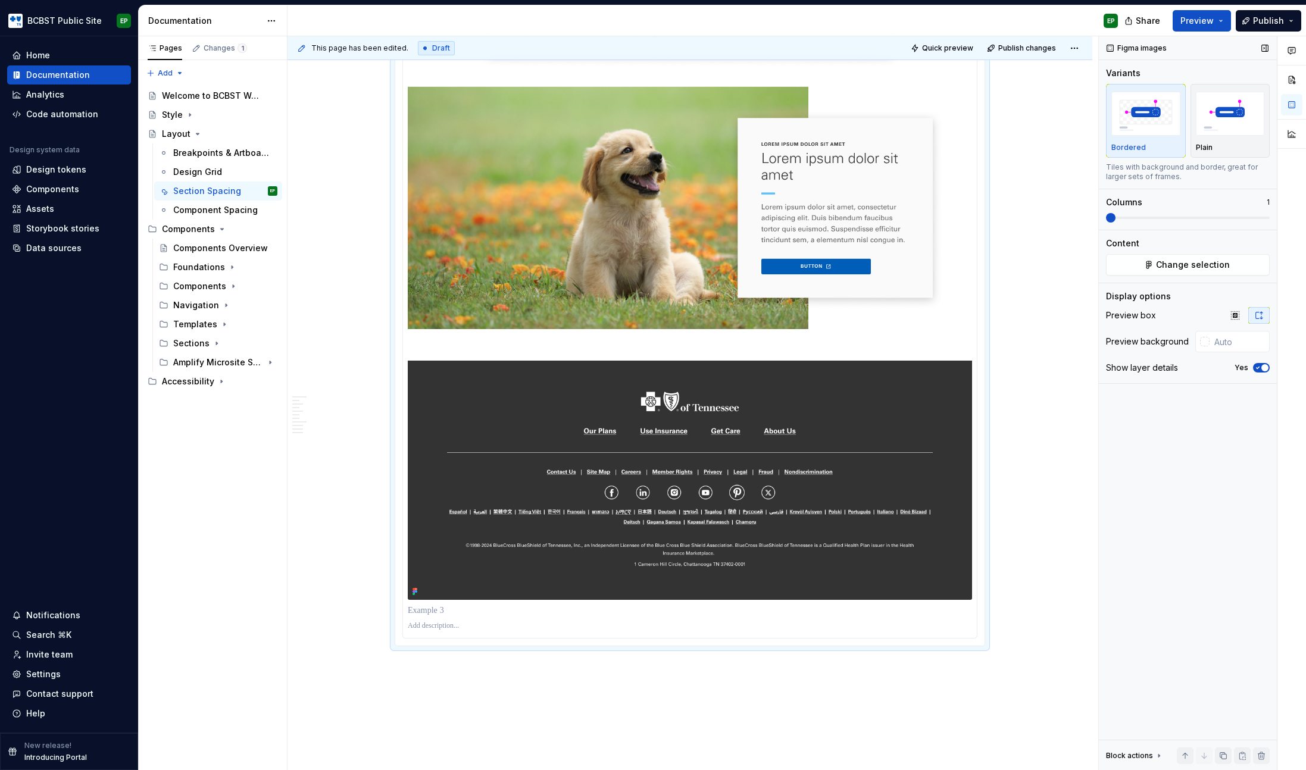
click at [1258, 367] on icon "button" at bounding box center [1257, 368] width 3 height 2
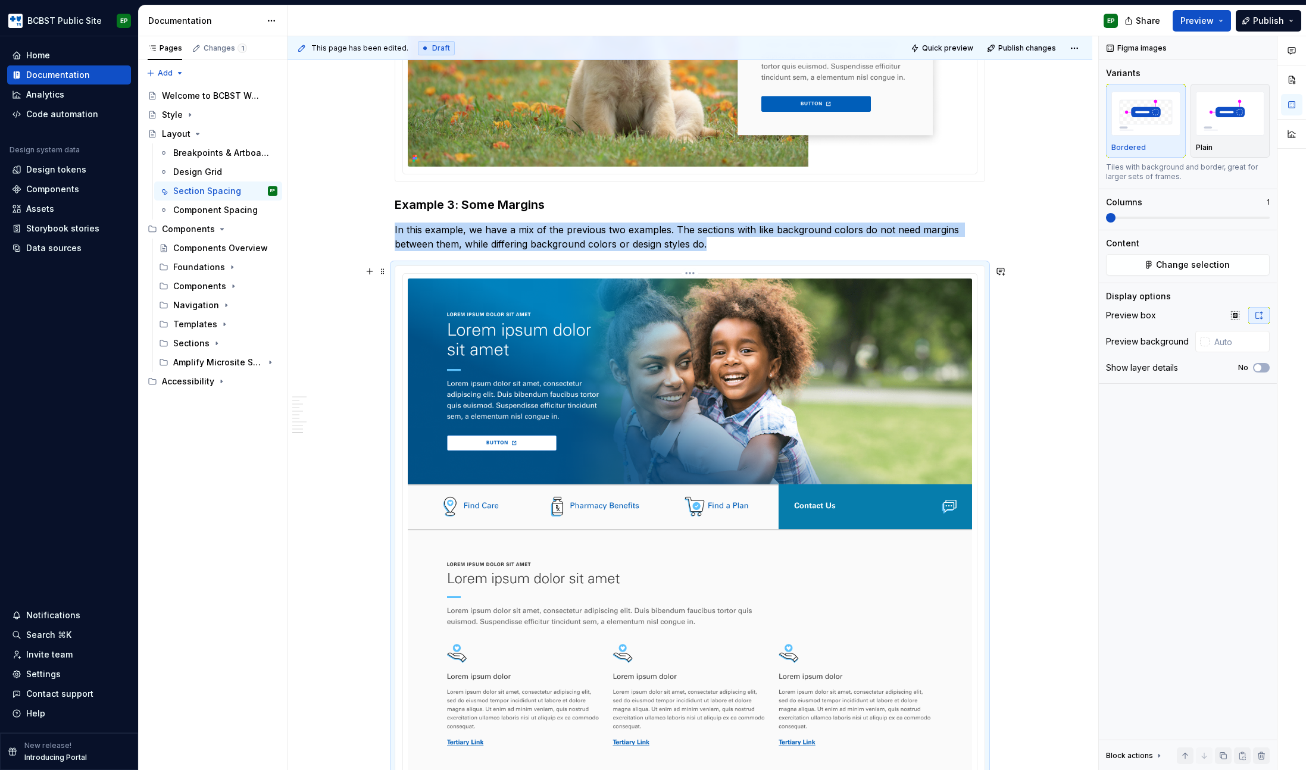
scroll to position [2587, 0]
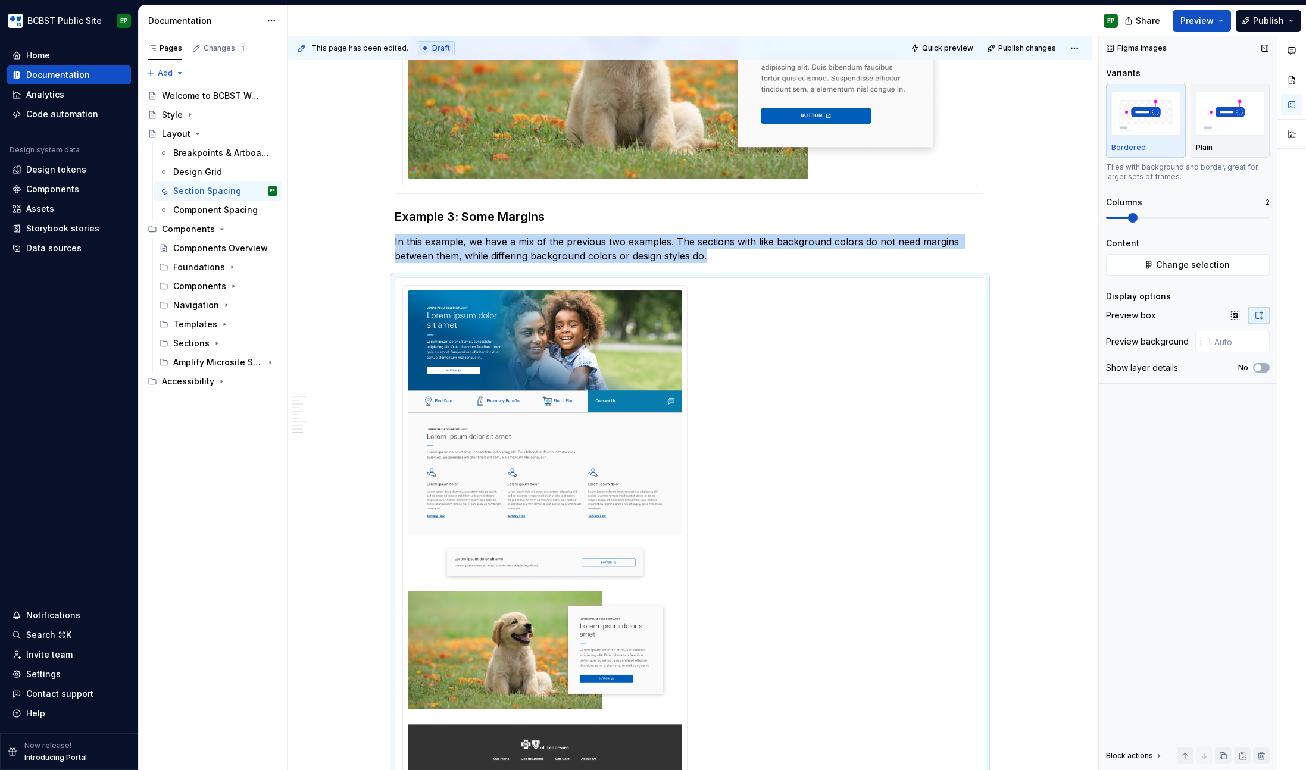
scroll to position [2673, 0]
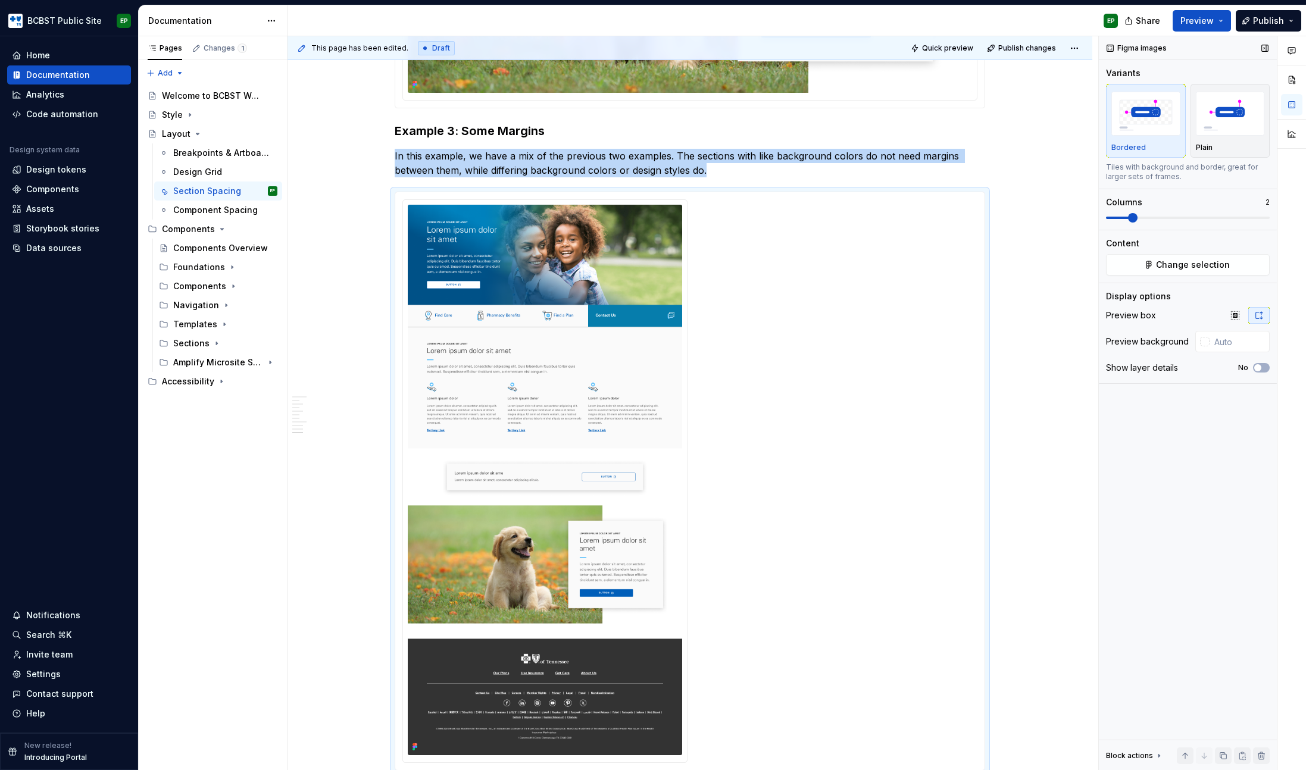
click at [1128, 217] on span at bounding box center [1133, 218] width 10 height 10
click at [1263, 367] on button "No" at bounding box center [1261, 368] width 17 height 10
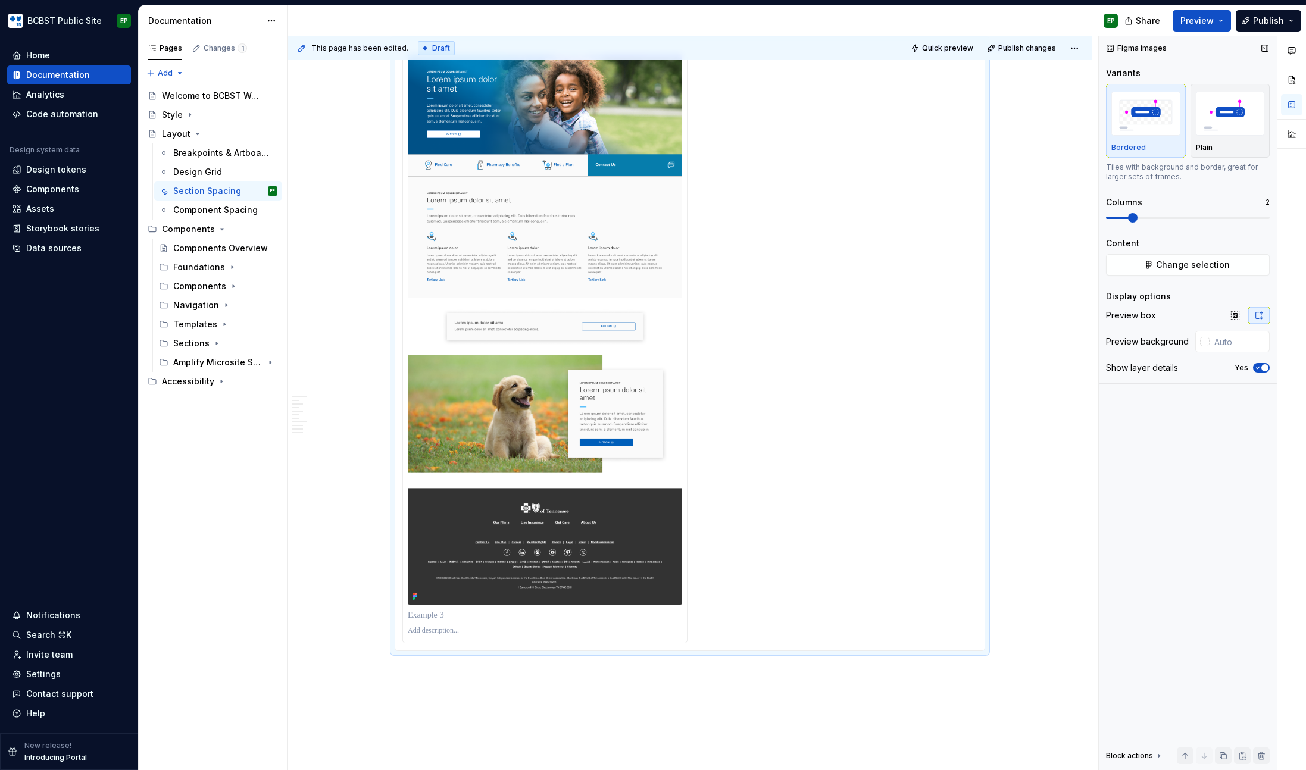
scroll to position [2811, 0]
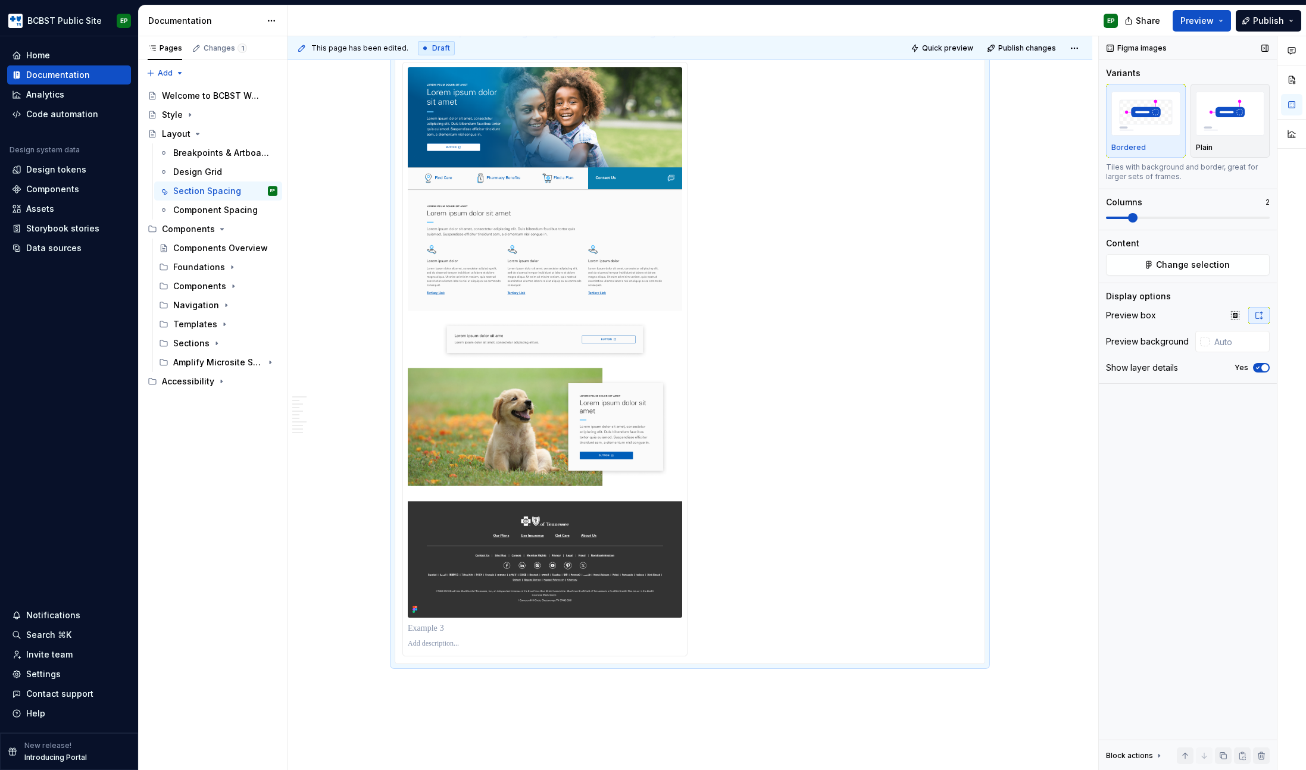
click at [1261, 373] on div "Show layer details Yes" at bounding box center [1188, 368] width 164 height 17
click at [1262, 370] on span "button" at bounding box center [1264, 367] width 7 height 7
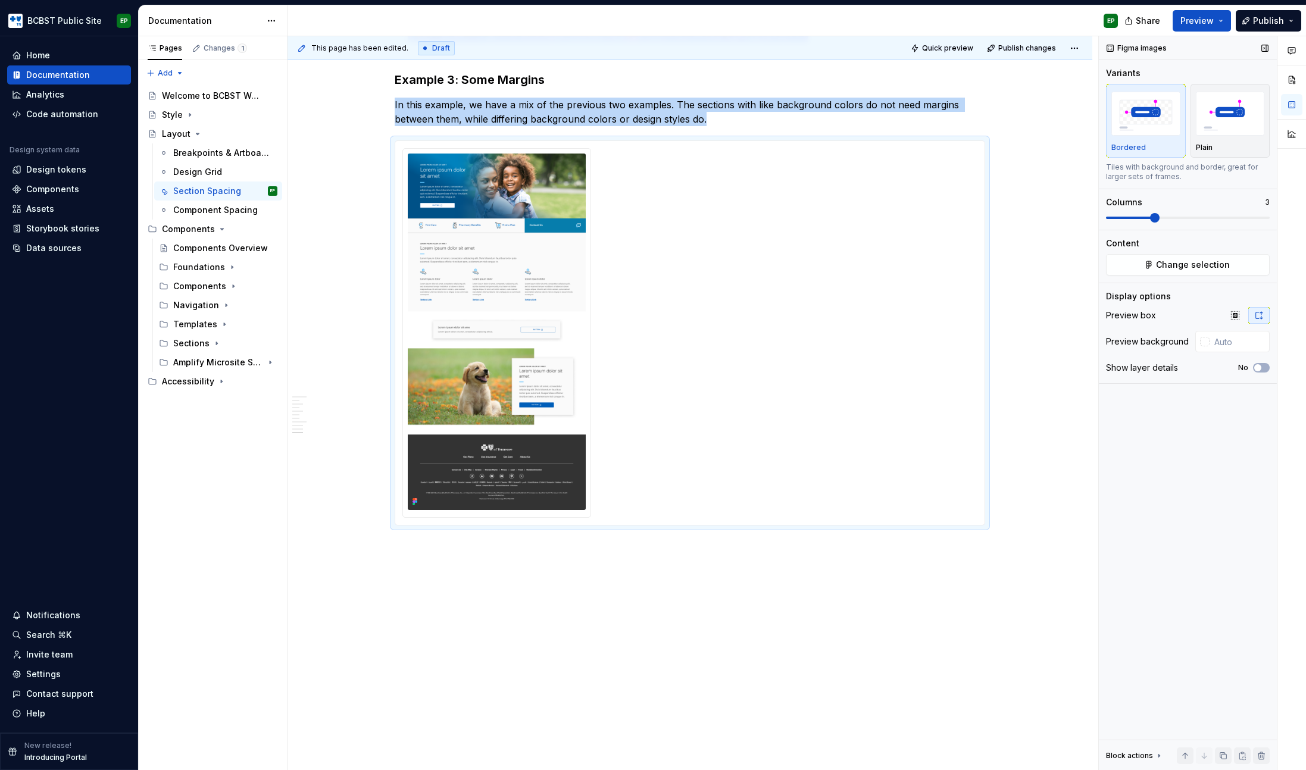
scroll to position [2724, 0]
click at [1152, 218] on span at bounding box center [1155, 218] width 10 height 10
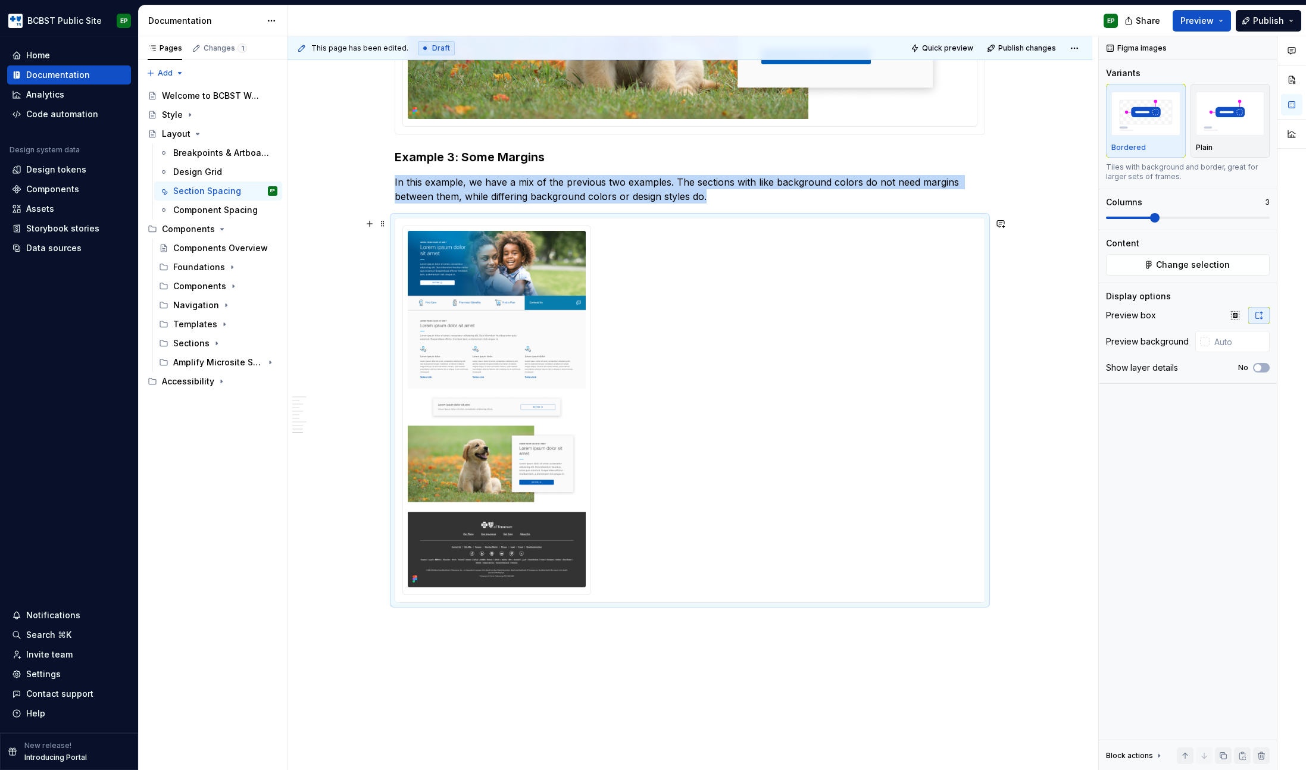
scroll to position [2703, 0]
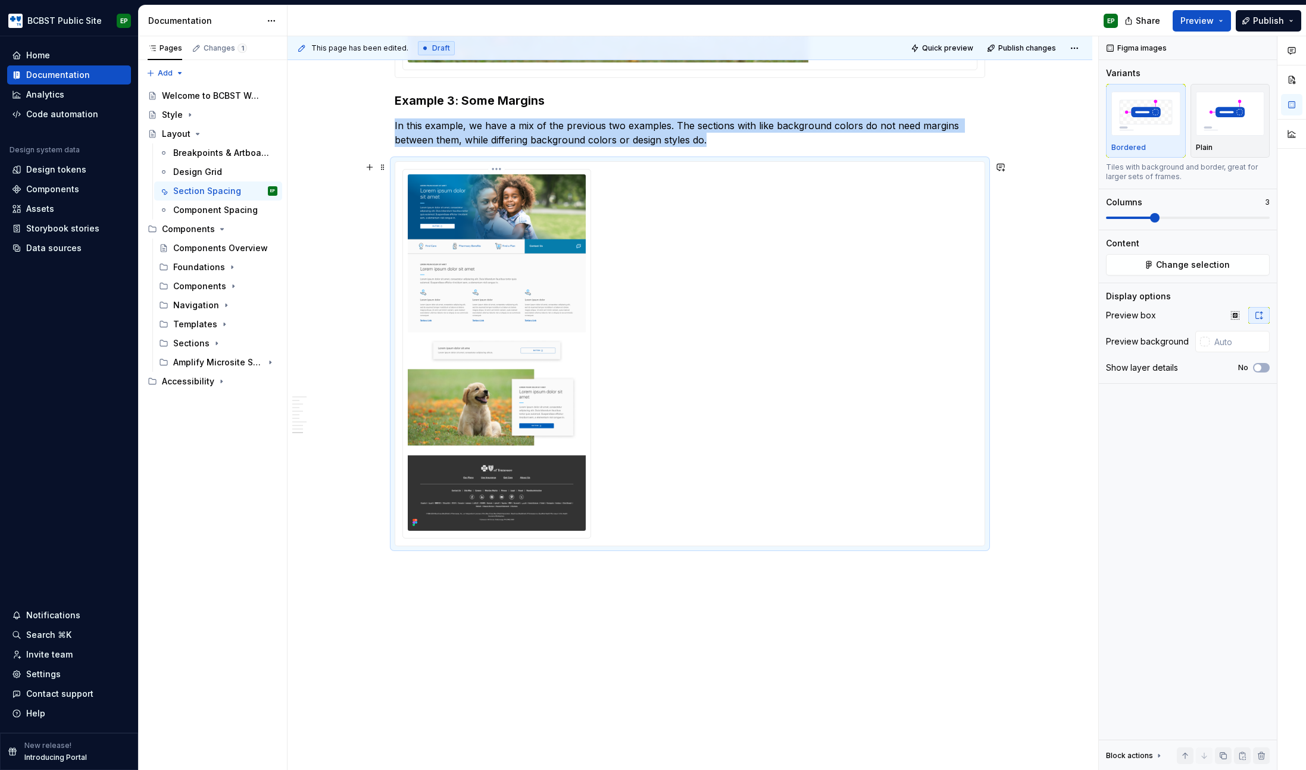
click at [521, 242] on img at bounding box center [497, 352] width 178 height 357
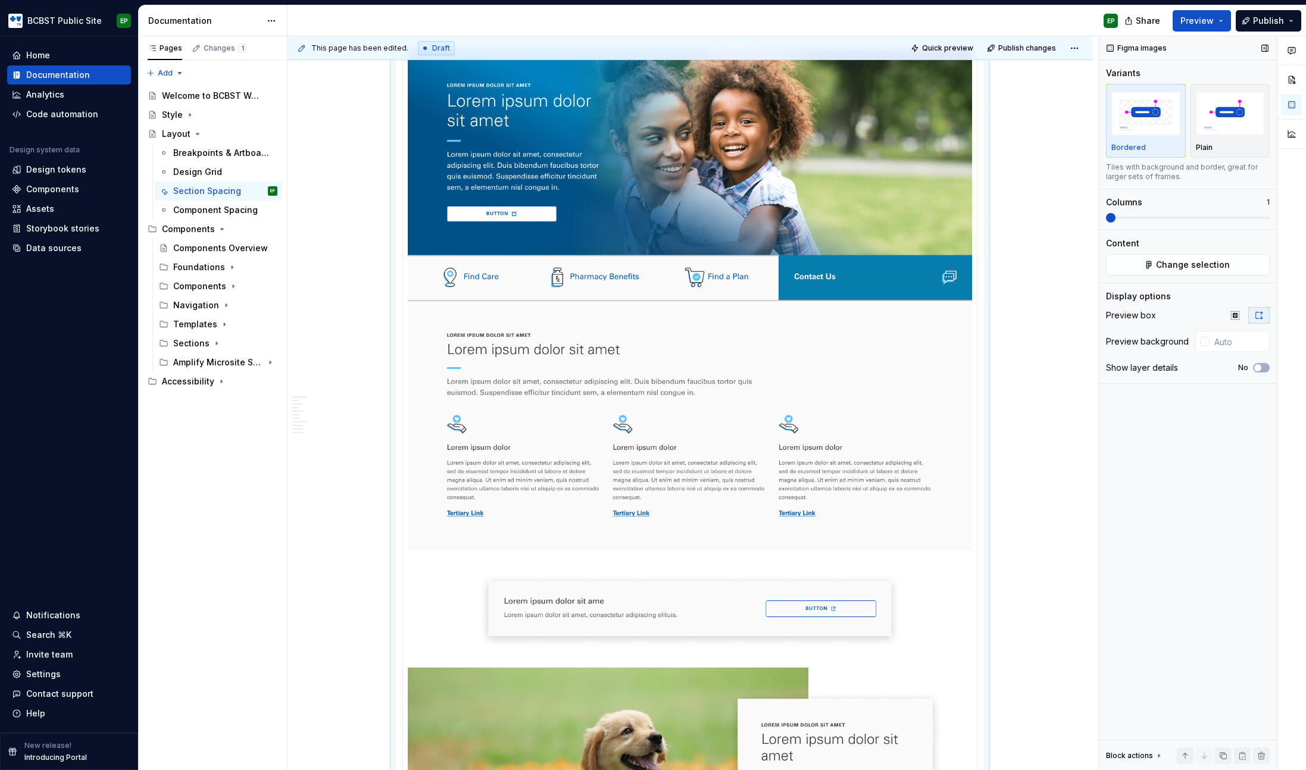
click at [1112, 217] on span at bounding box center [1111, 218] width 10 height 10
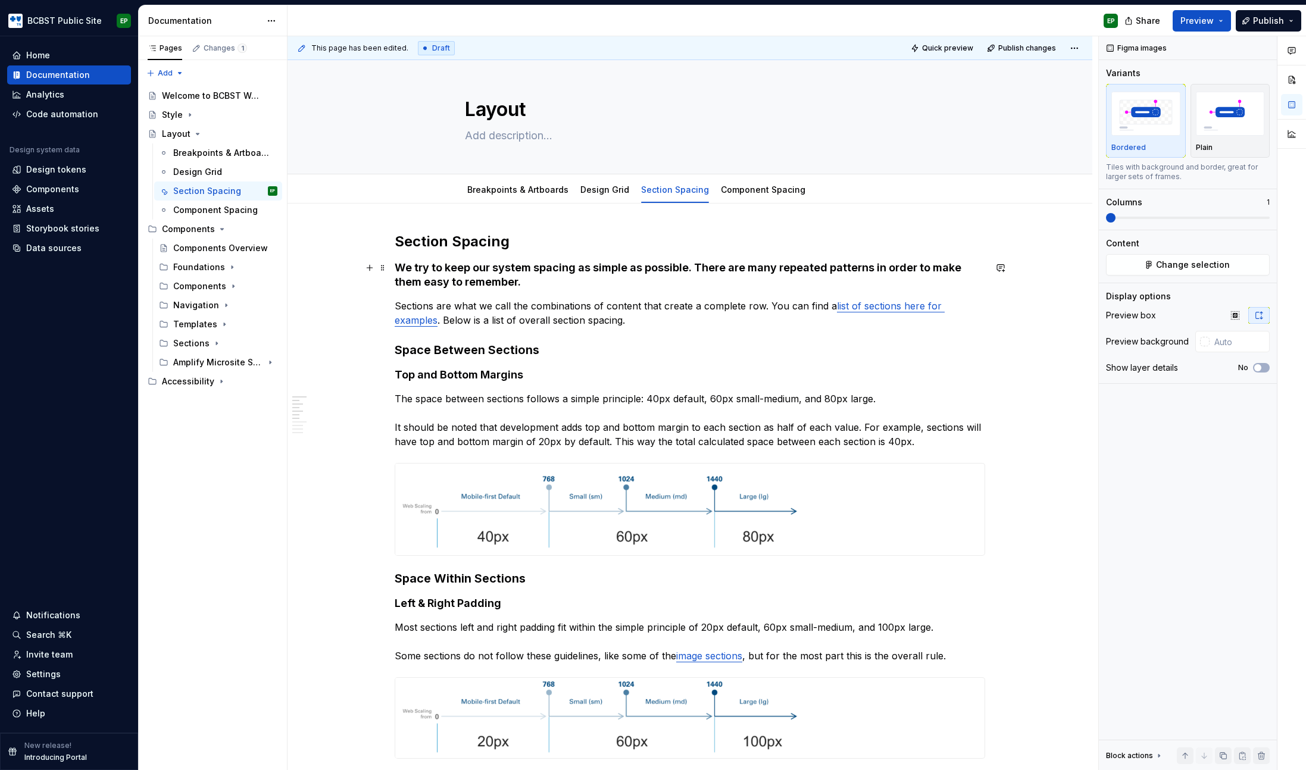
scroll to position [0, 0]
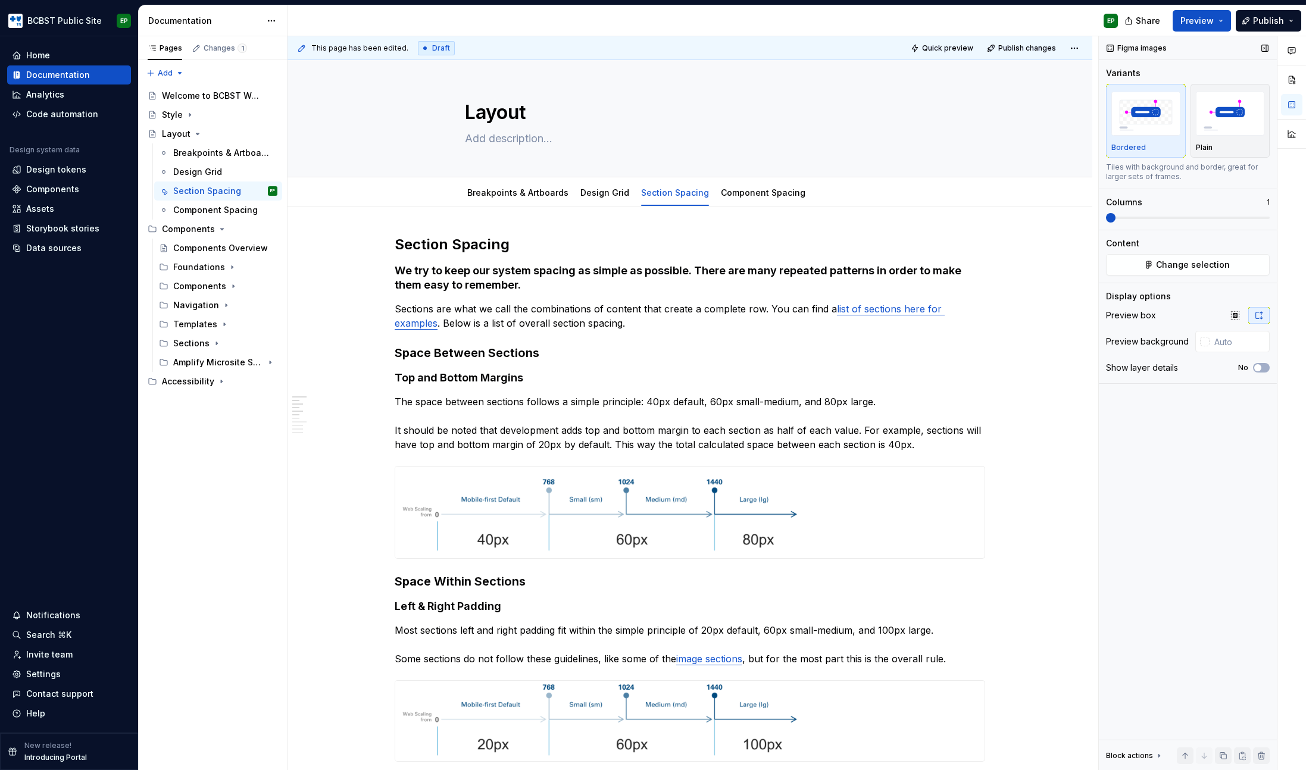
type textarea "*"
